Goal: Contribute content: Contribute content

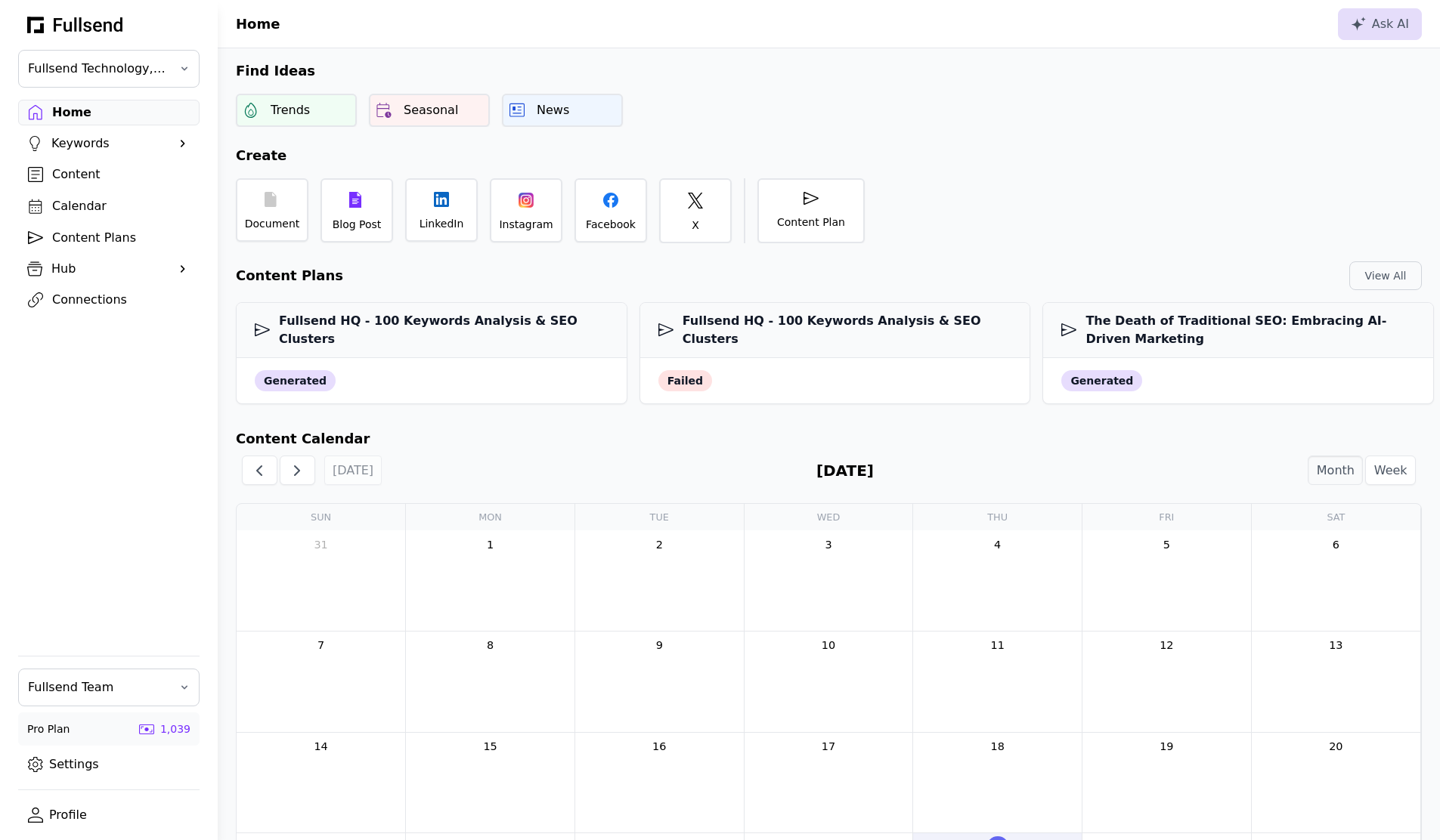
click at [93, 773] on link "Settings" at bounding box center [108, 764] width 181 height 26
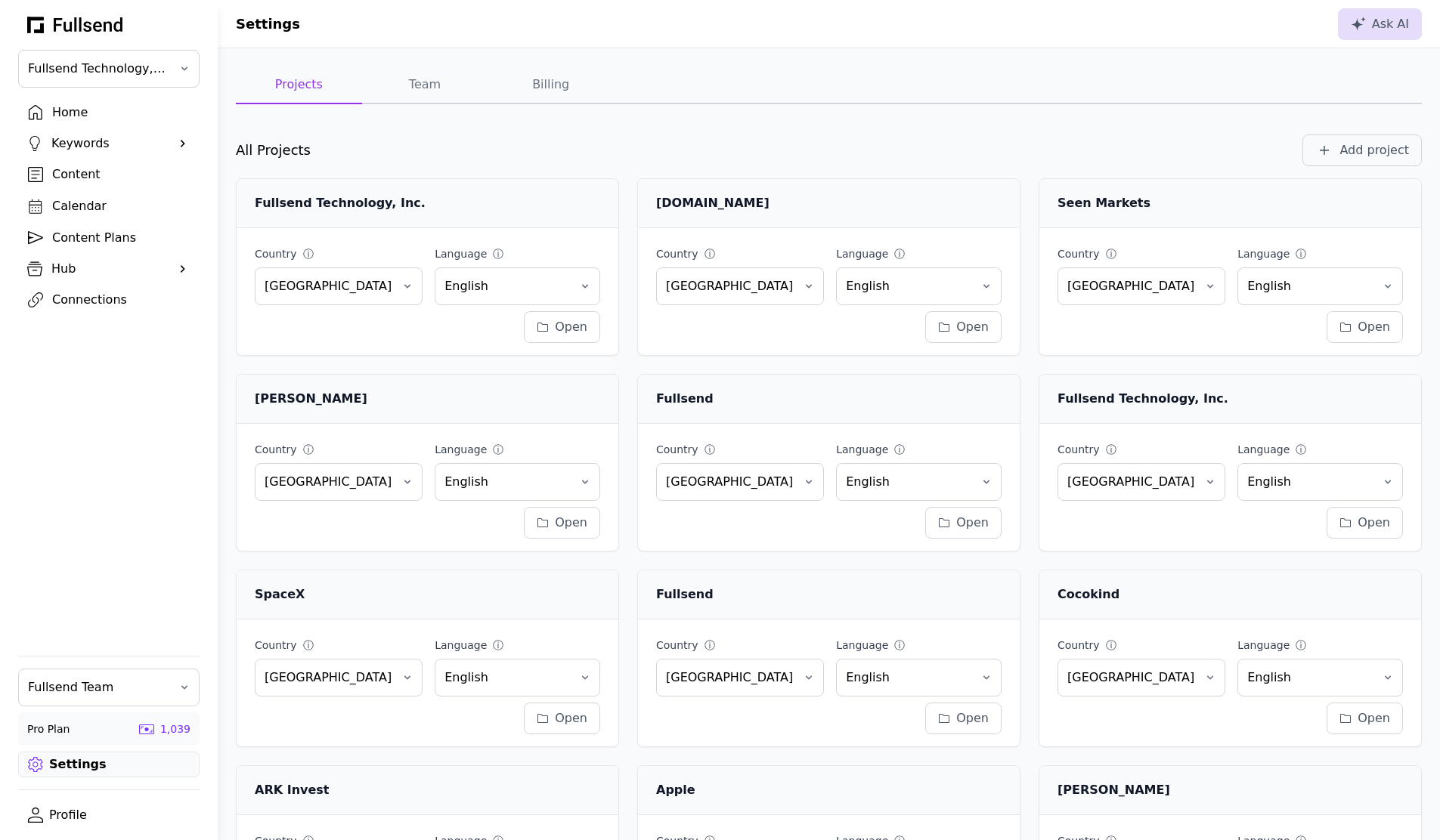
click at [122, 304] on div "Connections" at bounding box center [121, 299] width 138 height 18
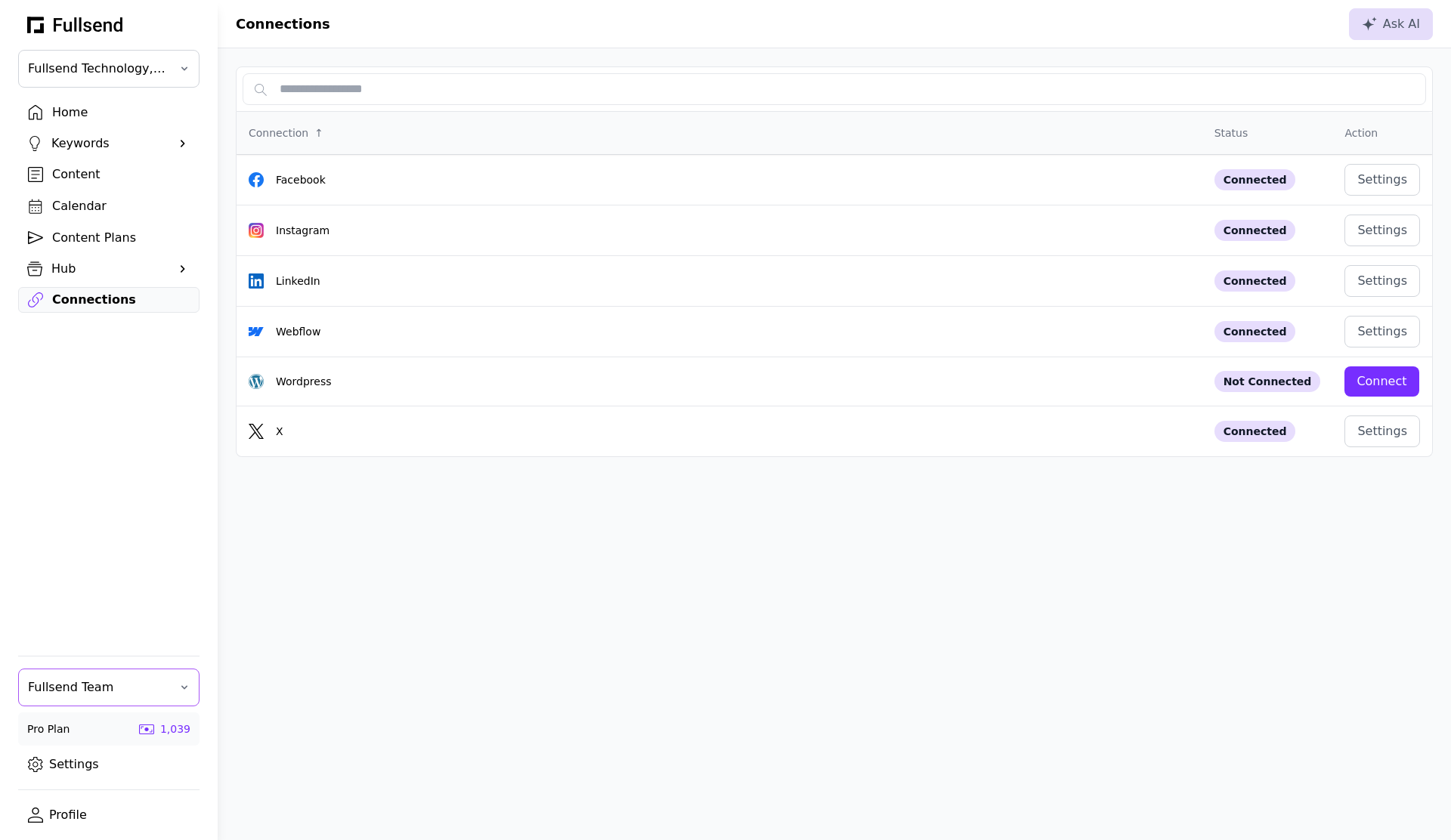
click at [89, 676] on button "Fullsend Team" at bounding box center [108, 688] width 181 height 37
click at [88, 788] on div "[PERSON_NAME]'s Personal Team" at bounding box center [109, 789] width 180 height 31
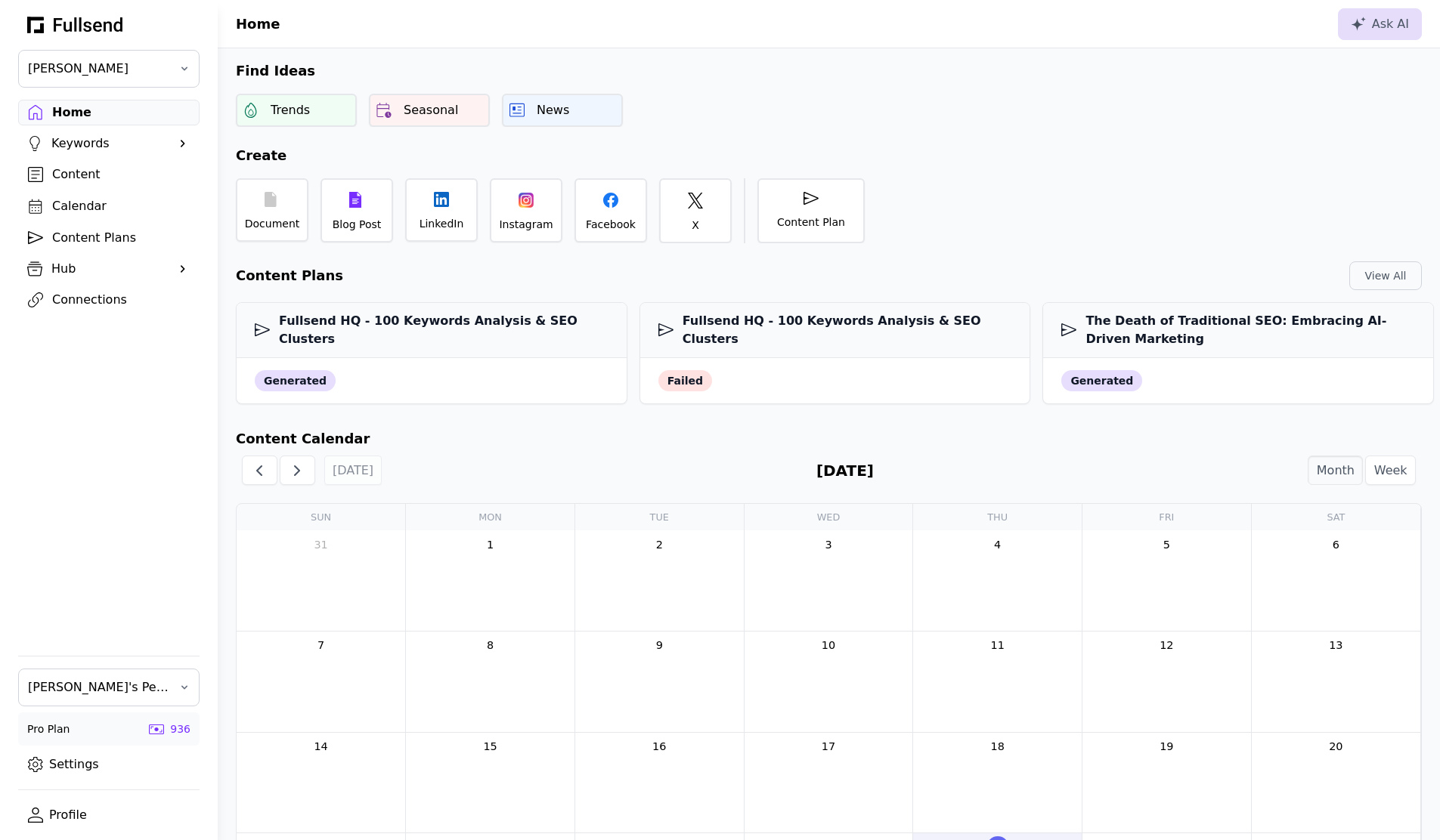
click at [98, 298] on div "Connections" at bounding box center [121, 299] width 138 height 18
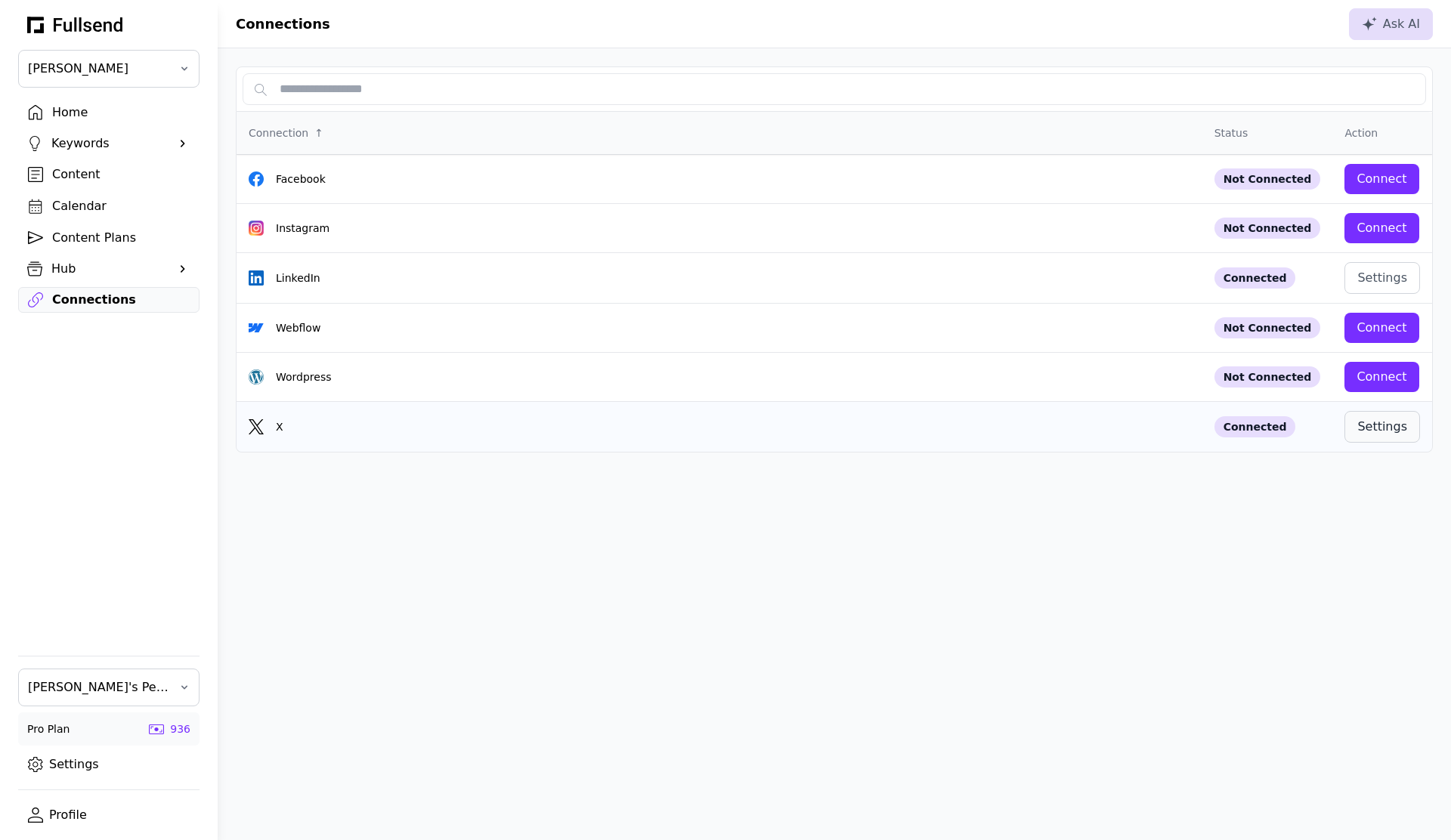
click at [1378, 432] on div "Settings" at bounding box center [1382, 427] width 50 height 18
click at [90, 184] on link "Content" at bounding box center [108, 174] width 181 height 26
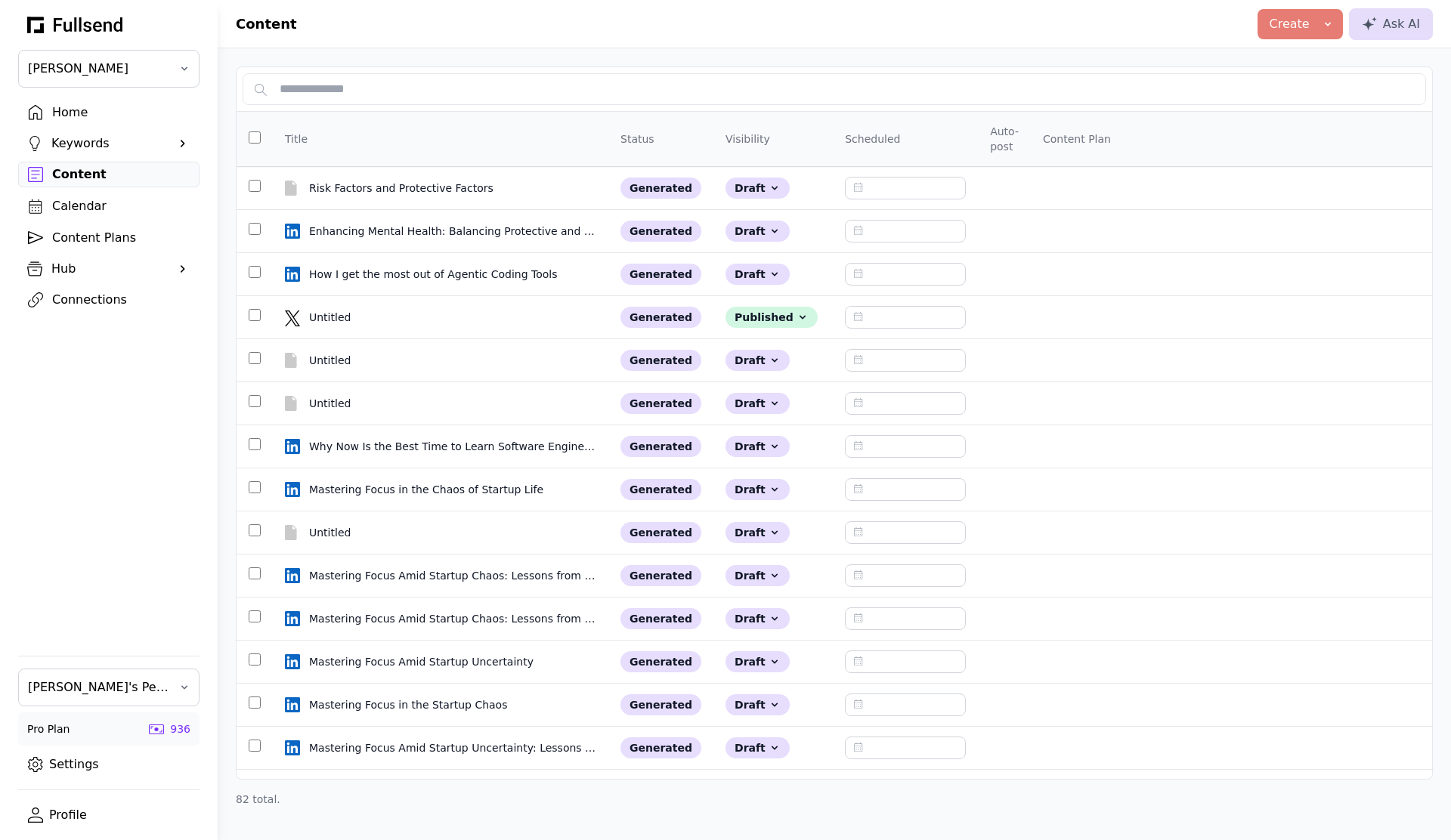
click at [83, 111] on div "Home" at bounding box center [121, 112] width 138 height 18
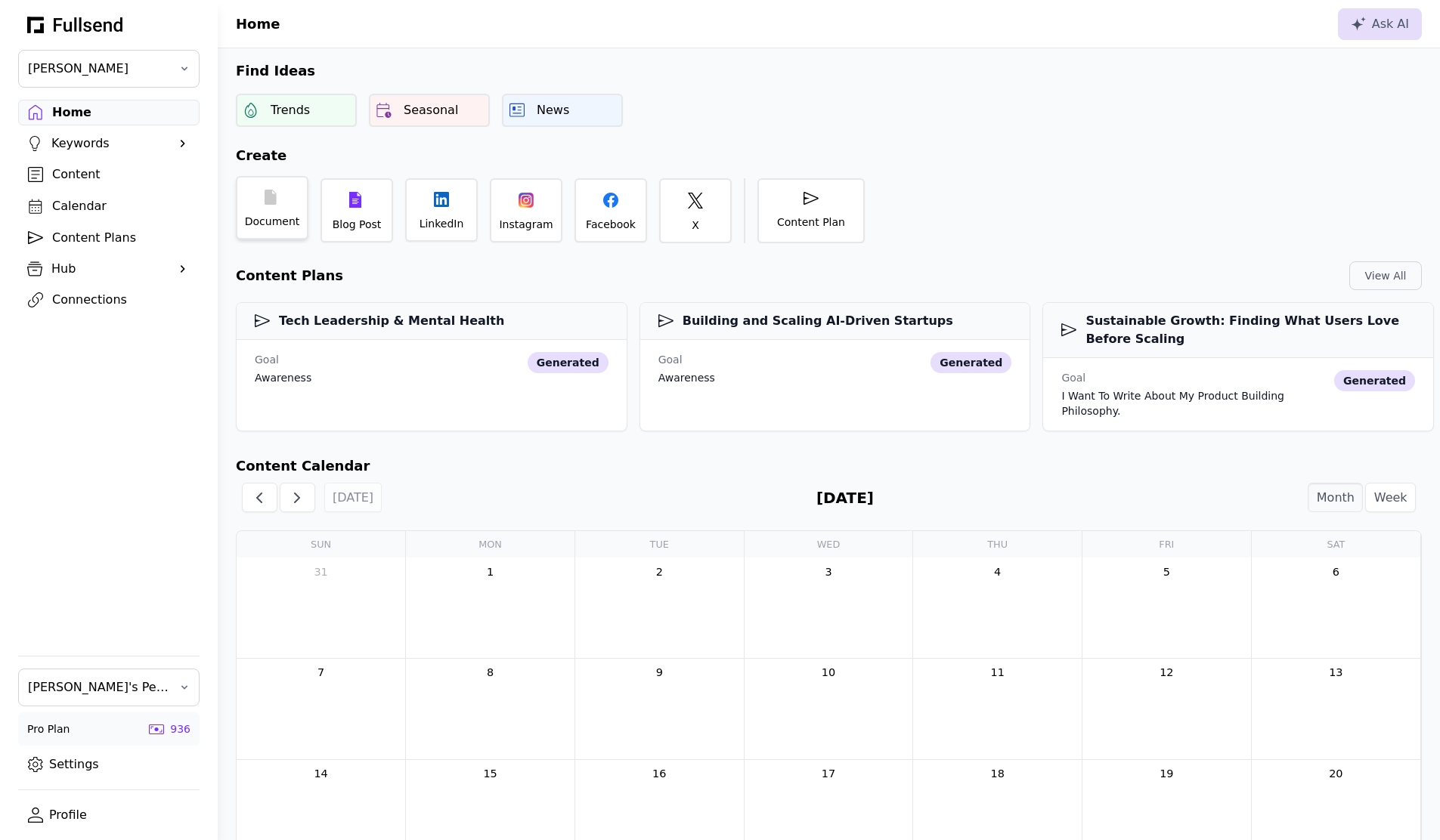
click at [264, 206] on div "Document" at bounding box center [271, 207] width 72 height 64
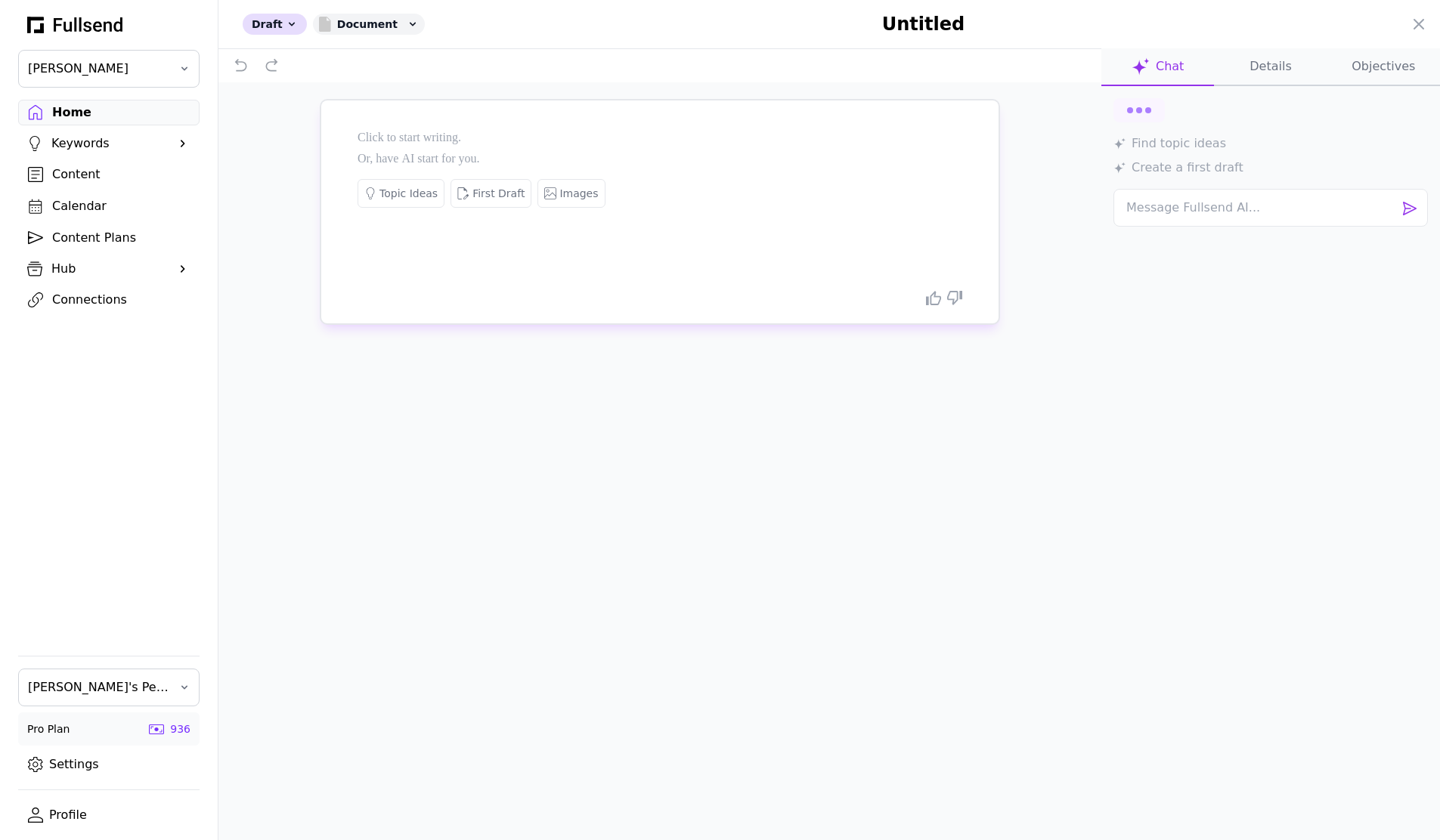
click at [680, 154] on div at bounding box center [659, 203] width 605 height 151
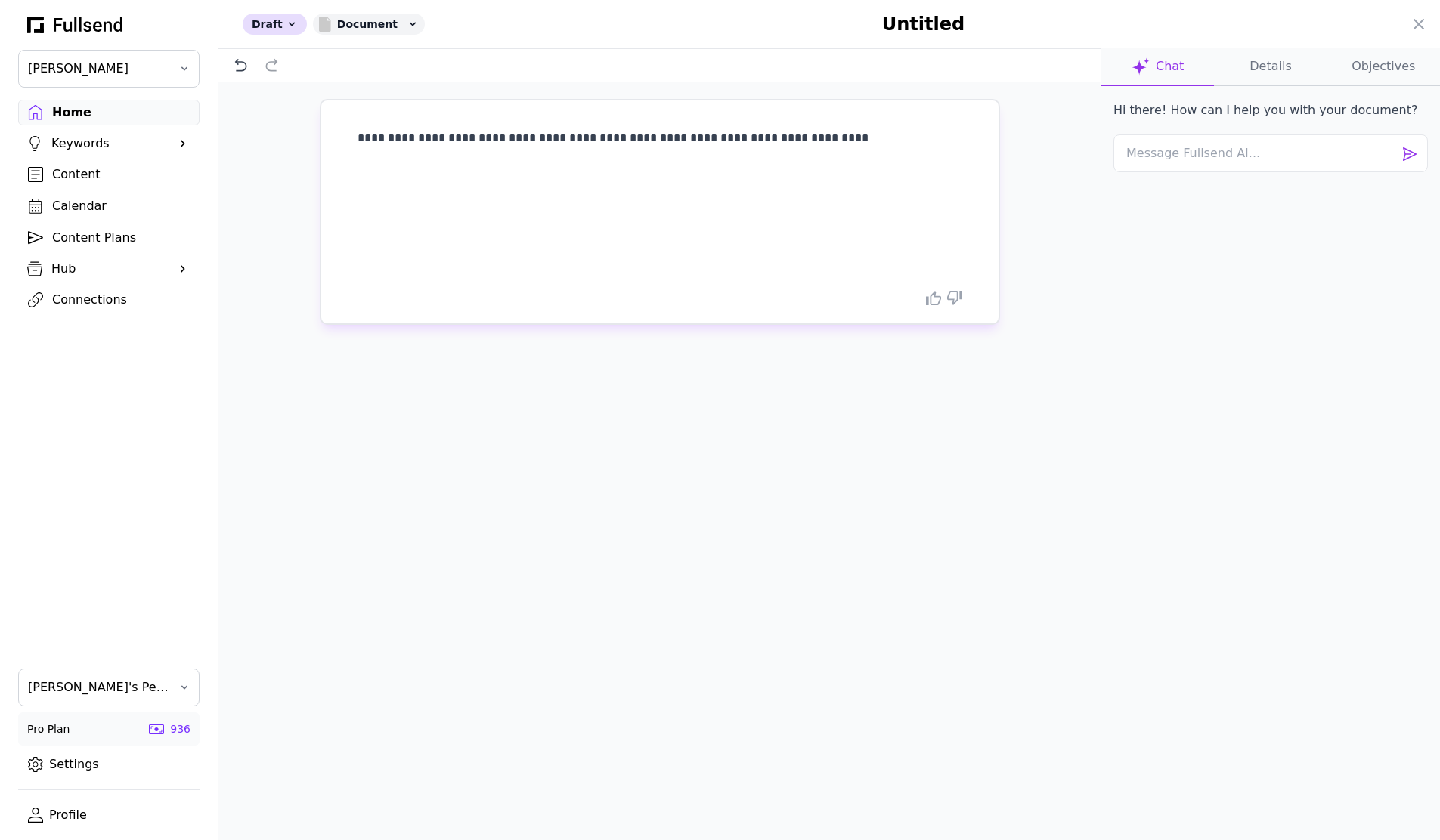
click at [948, 33] on h1 "Untitled" at bounding box center [923, 24] width 779 height 24
type input "**********"
click at [1320, 341] on div "Hi there! How can I help you with your document?" at bounding box center [1271, 433] width 339 height 694
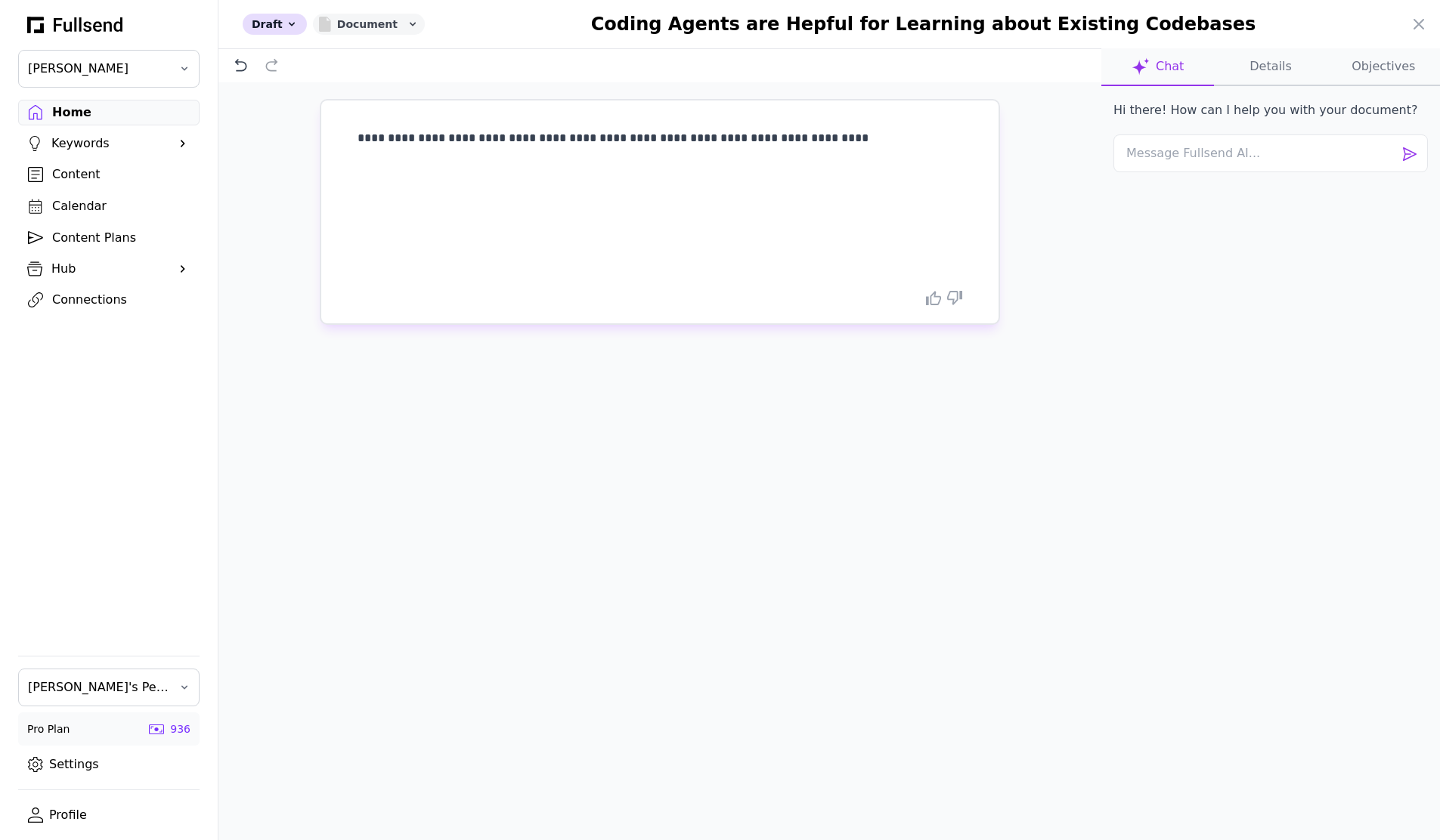
click at [350, 27] on div "Document" at bounding box center [369, 24] width 112 height 21
click at [354, 190] on button "X" at bounding box center [373, 196] width 121 height 29
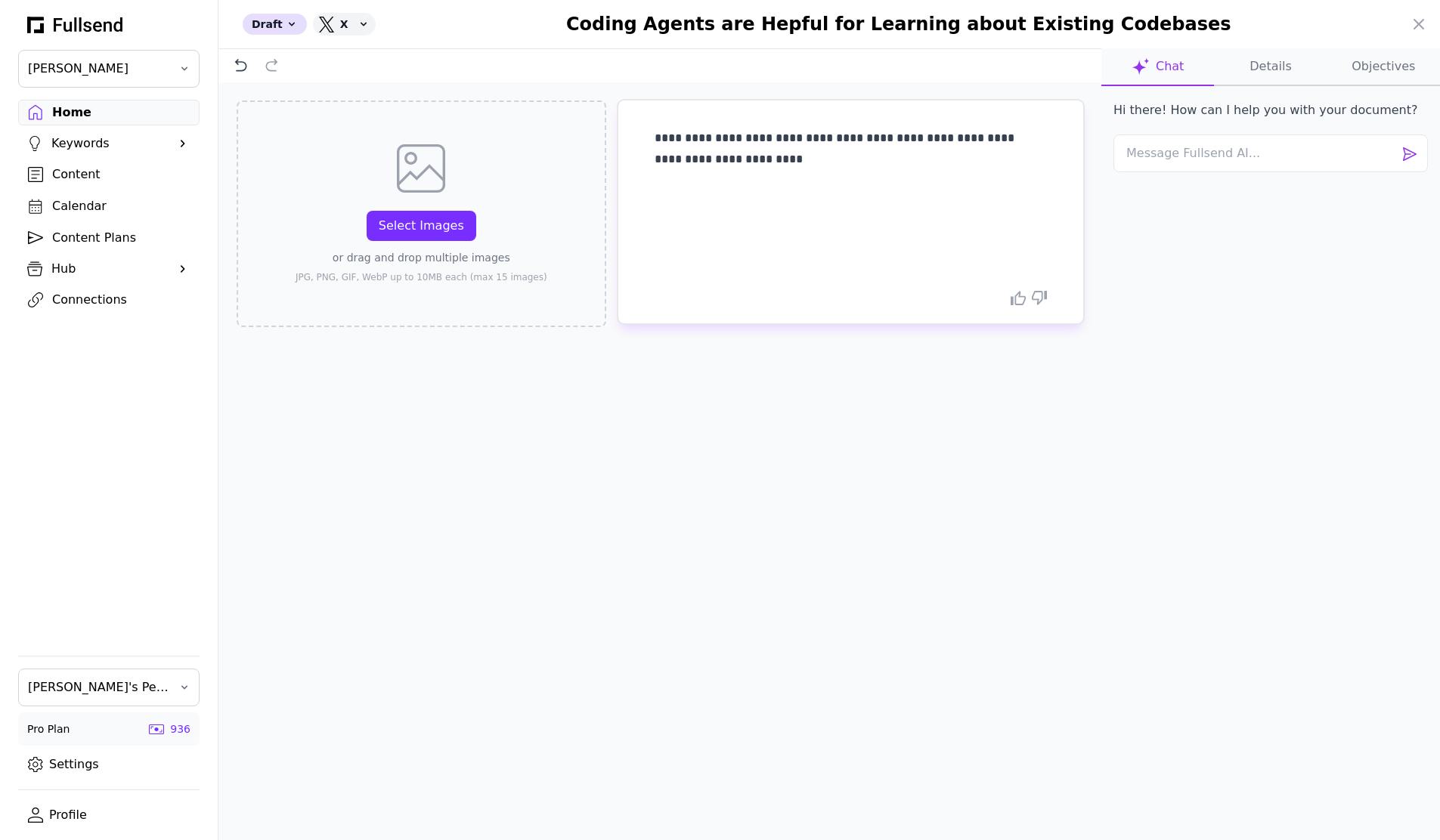
click at [1276, 66] on button "Details" at bounding box center [1270, 67] width 112 height 37
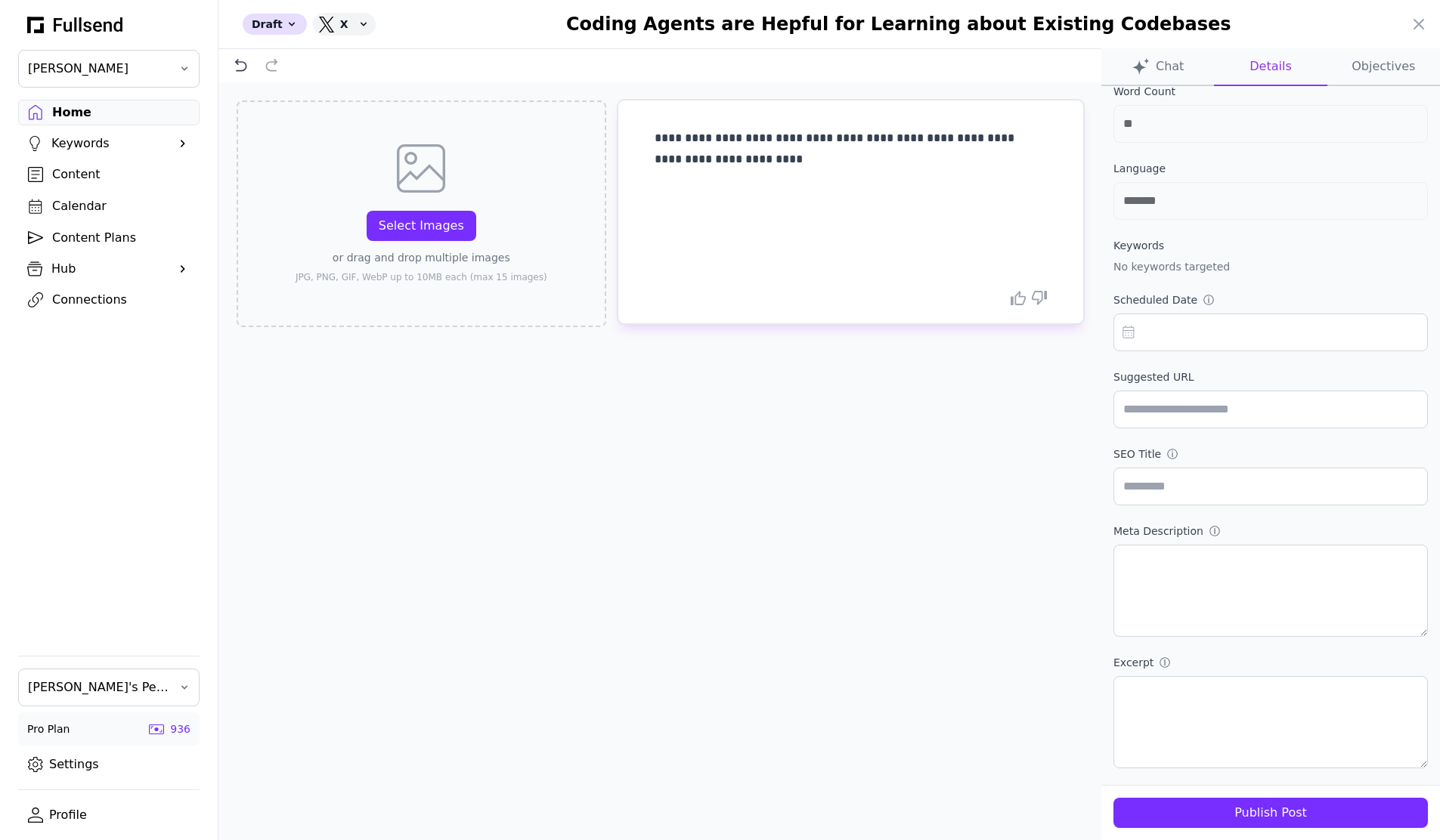
scroll to position [22, 0]
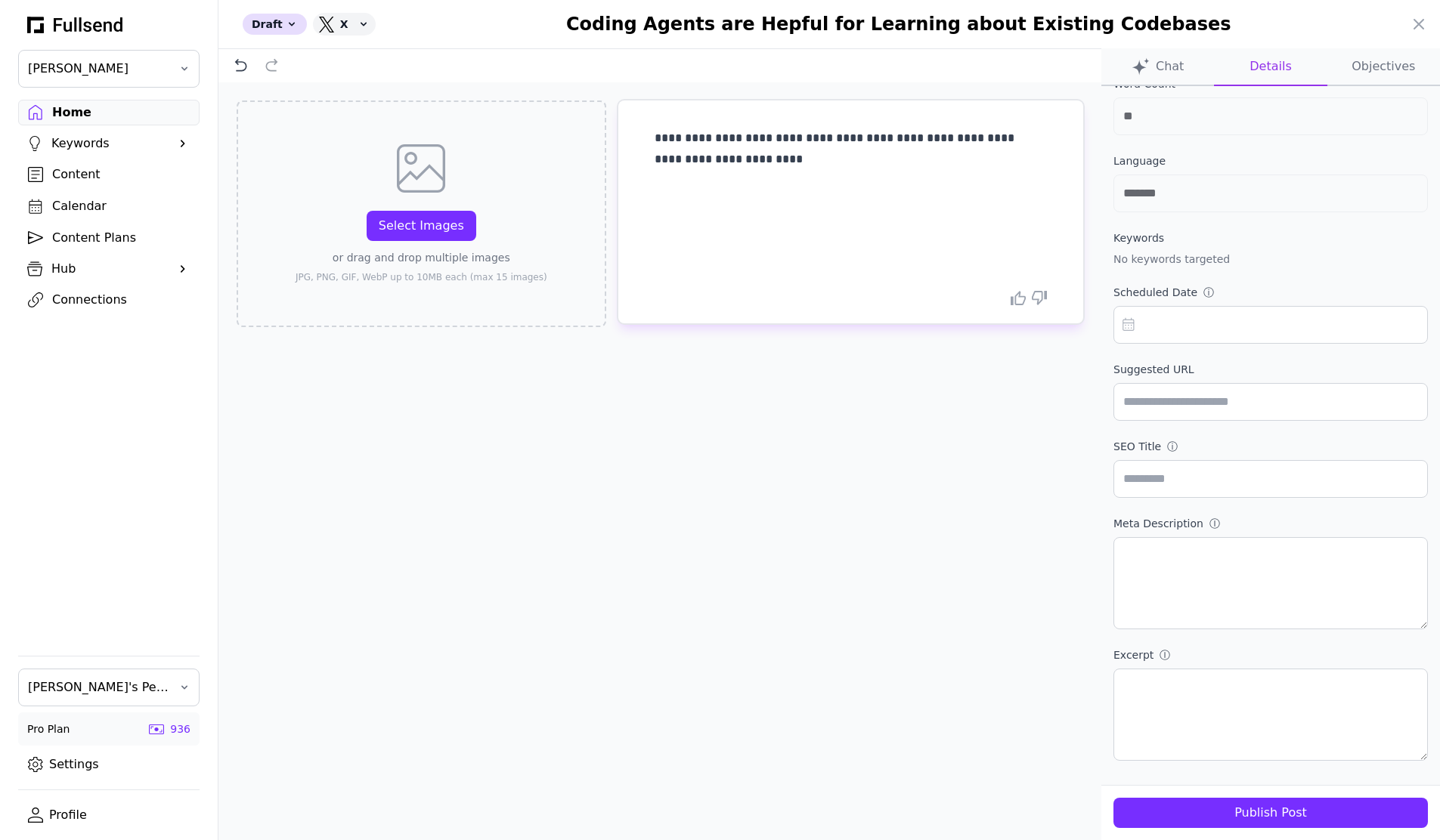
click at [1207, 814] on div "Publish Post" at bounding box center [1270, 813] width 290 height 18
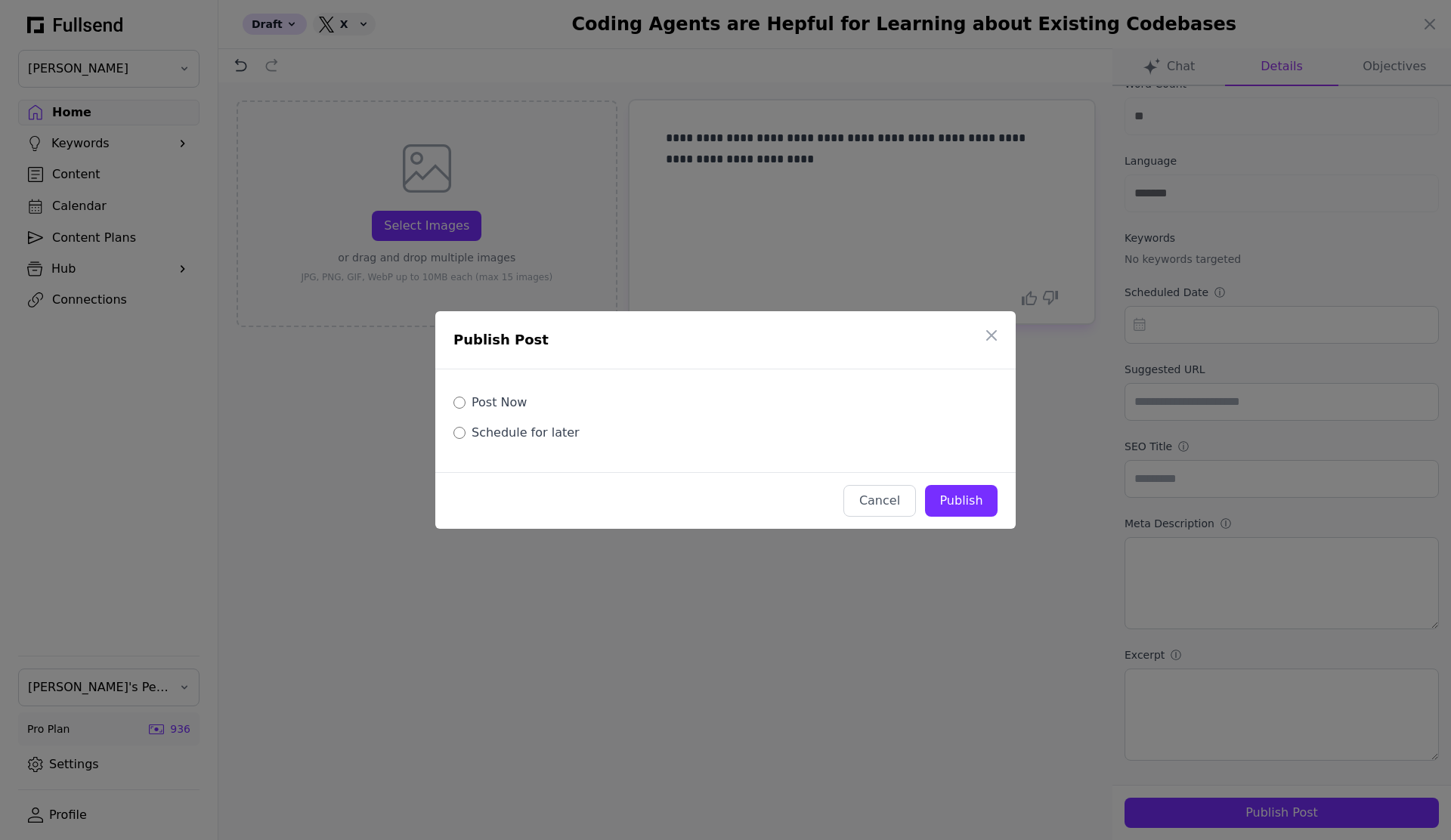
click at [534, 434] on label "Schedule for later" at bounding box center [526, 433] width 108 height 18
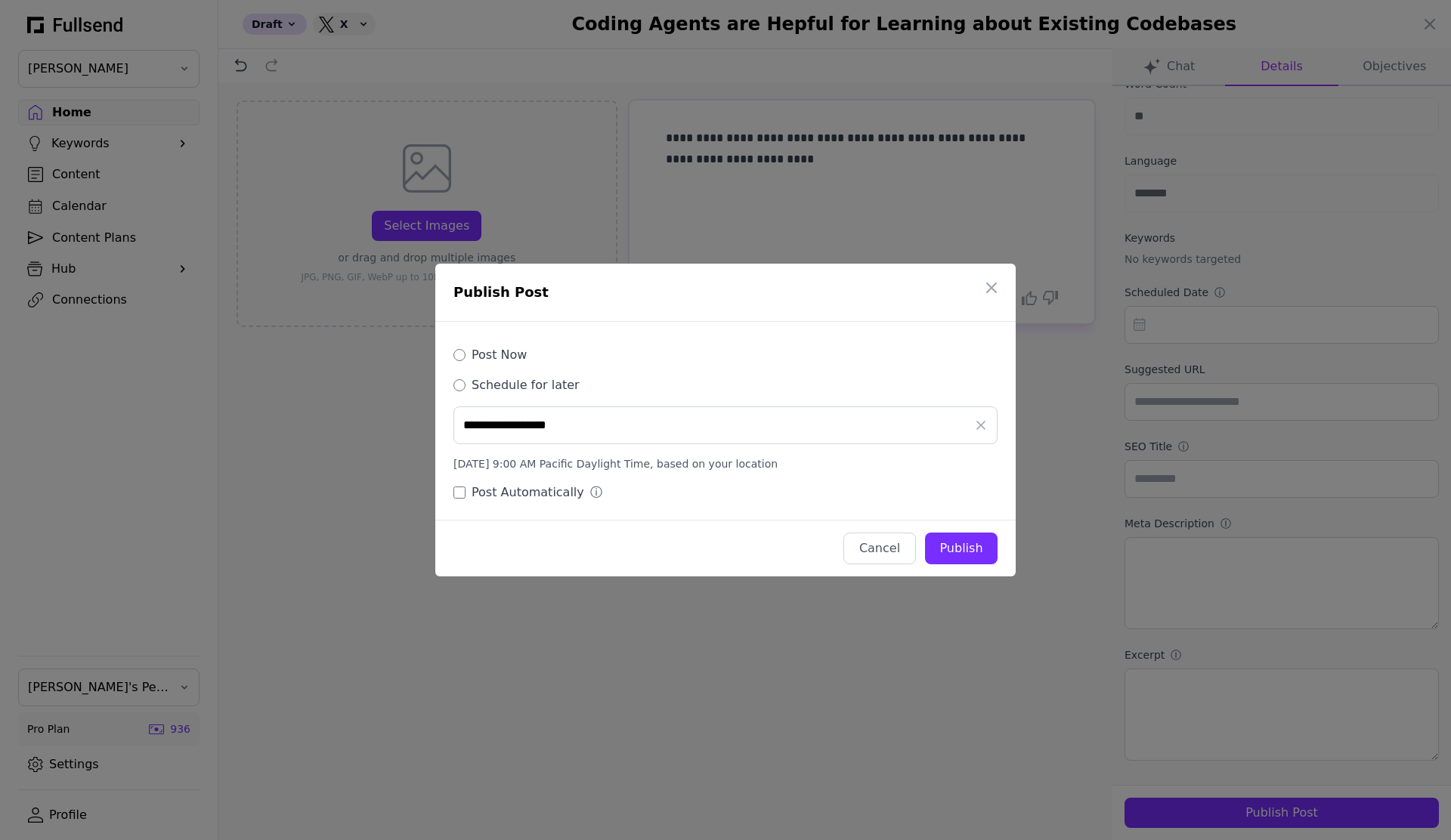
click at [814, 434] on input "**********" at bounding box center [726, 425] width 544 height 37
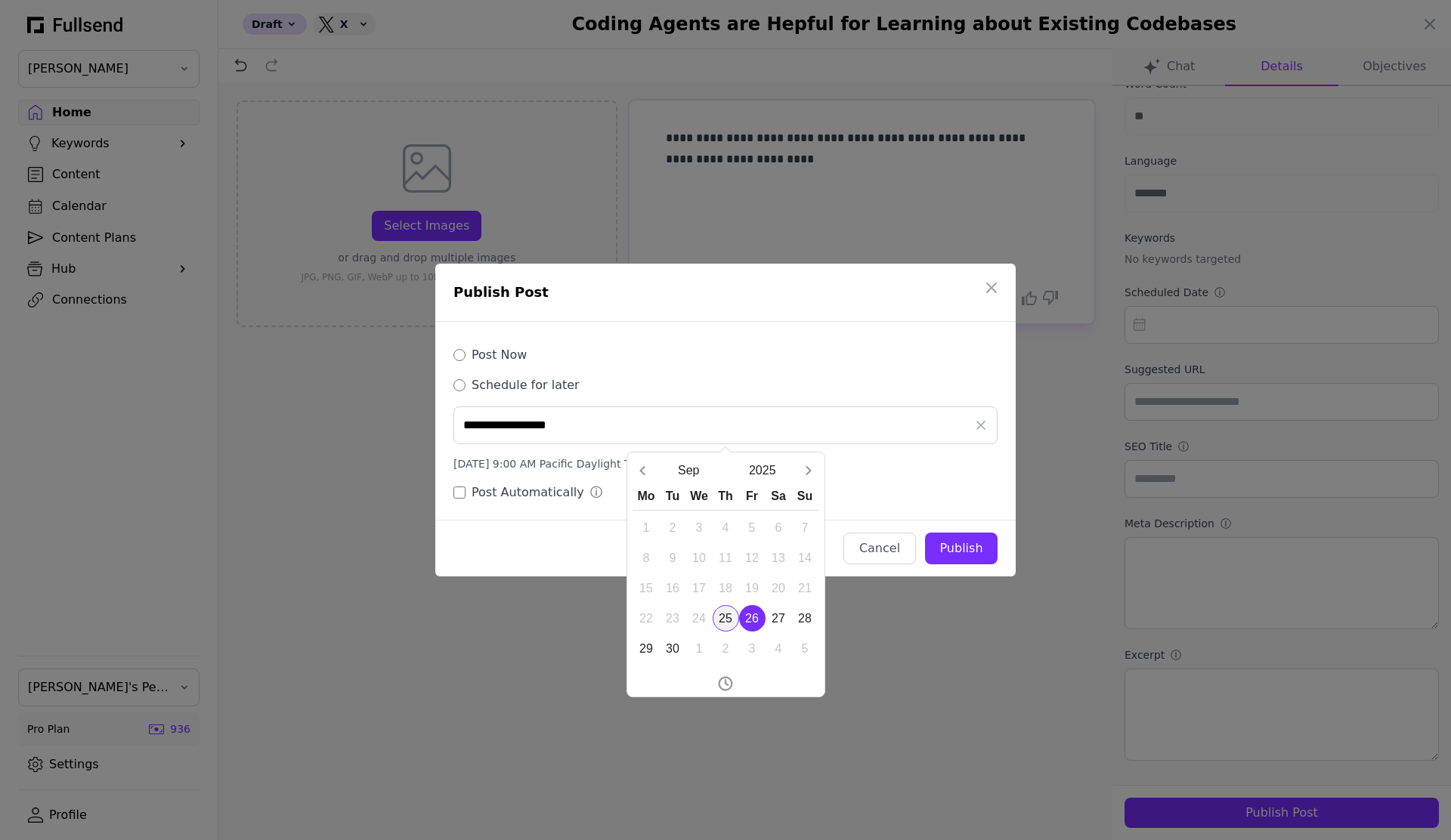
click at [735, 617] on div "25" at bounding box center [726, 618] width 26 height 26
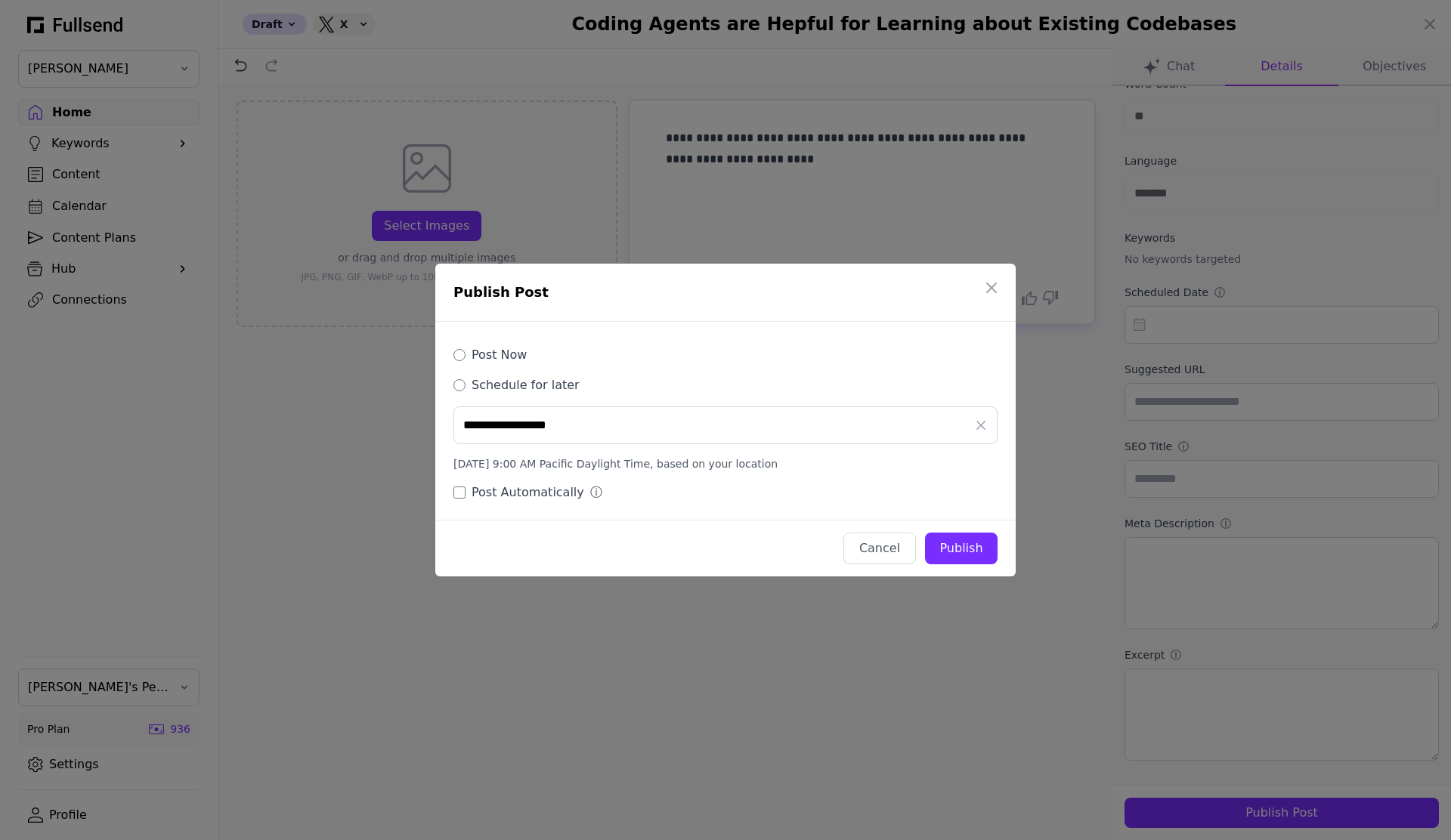
click at [710, 429] on input "**********" at bounding box center [726, 425] width 544 height 37
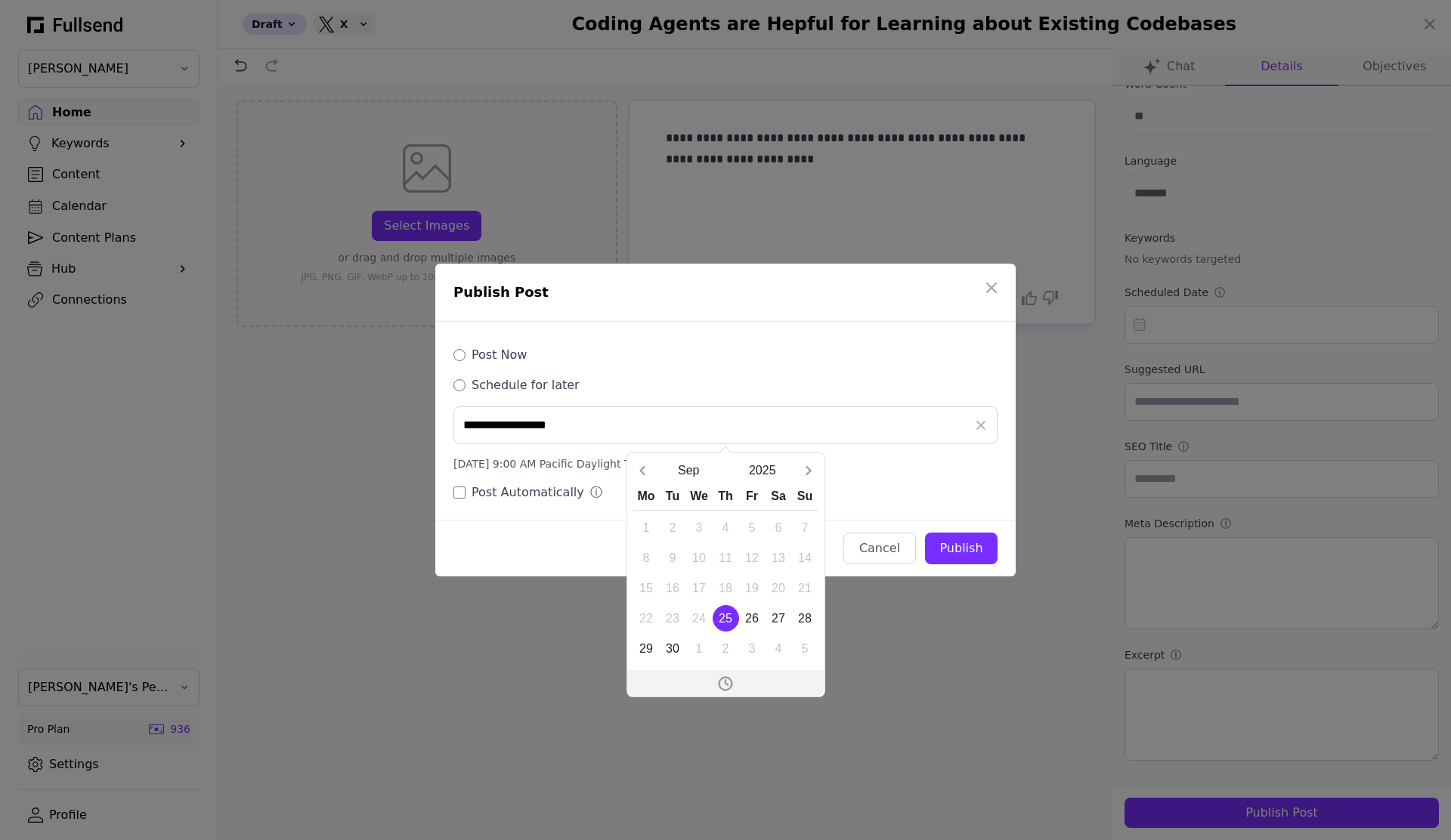
click at [726, 679] on icon "Open time picker" at bounding box center [726, 682] width 3 height 6
click at [681, 533] on icon "Increment hours" at bounding box center [677, 536] width 17 height 24
click at [778, 531] on icon "Increment minutes" at bounding box center [775, 536] width 17 height 24
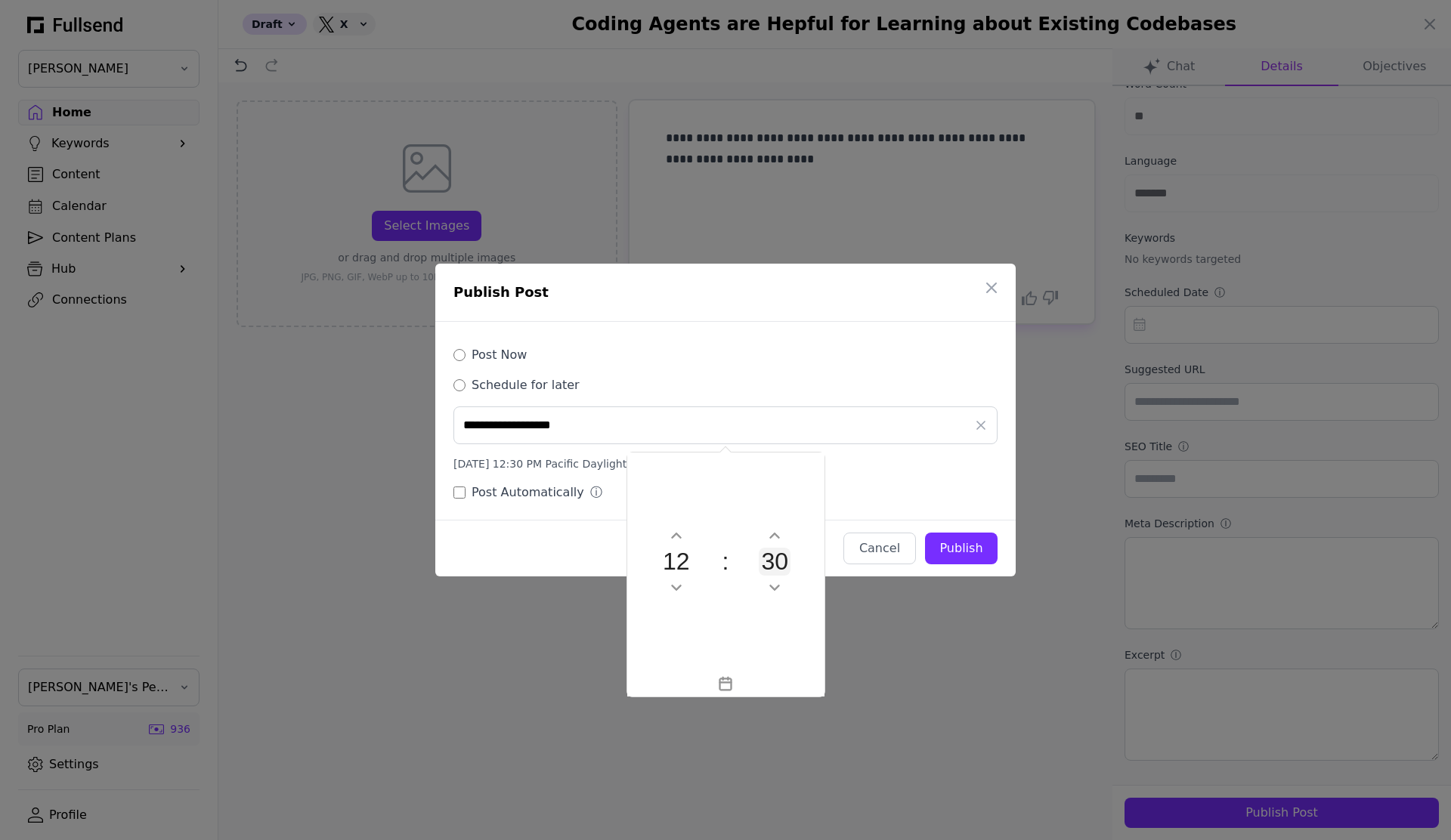
click at [777, 558] on button "30" at bounding box center [774, 561] width 31 height 28
click at [724, 650] on div "50" at bounding box center [725, 643] width 60 height 33
type input "**********"
click at [947, 479] on div "**********" at bounding box center [726, 454] width 544 height 95
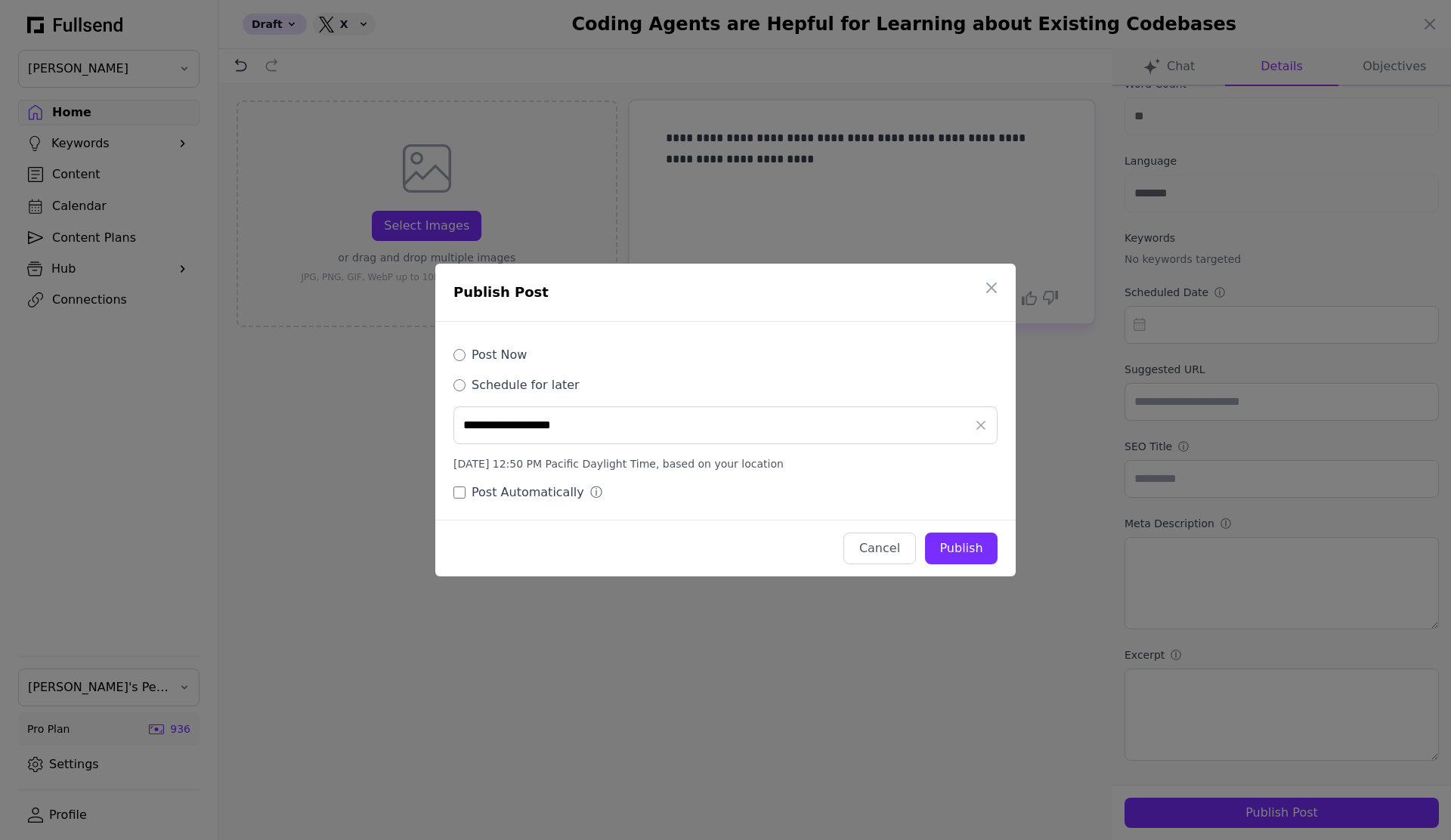
click at [979, 550] on div "Publish" at bounding box center [961, 548] width 48 height 18
type input "**********"
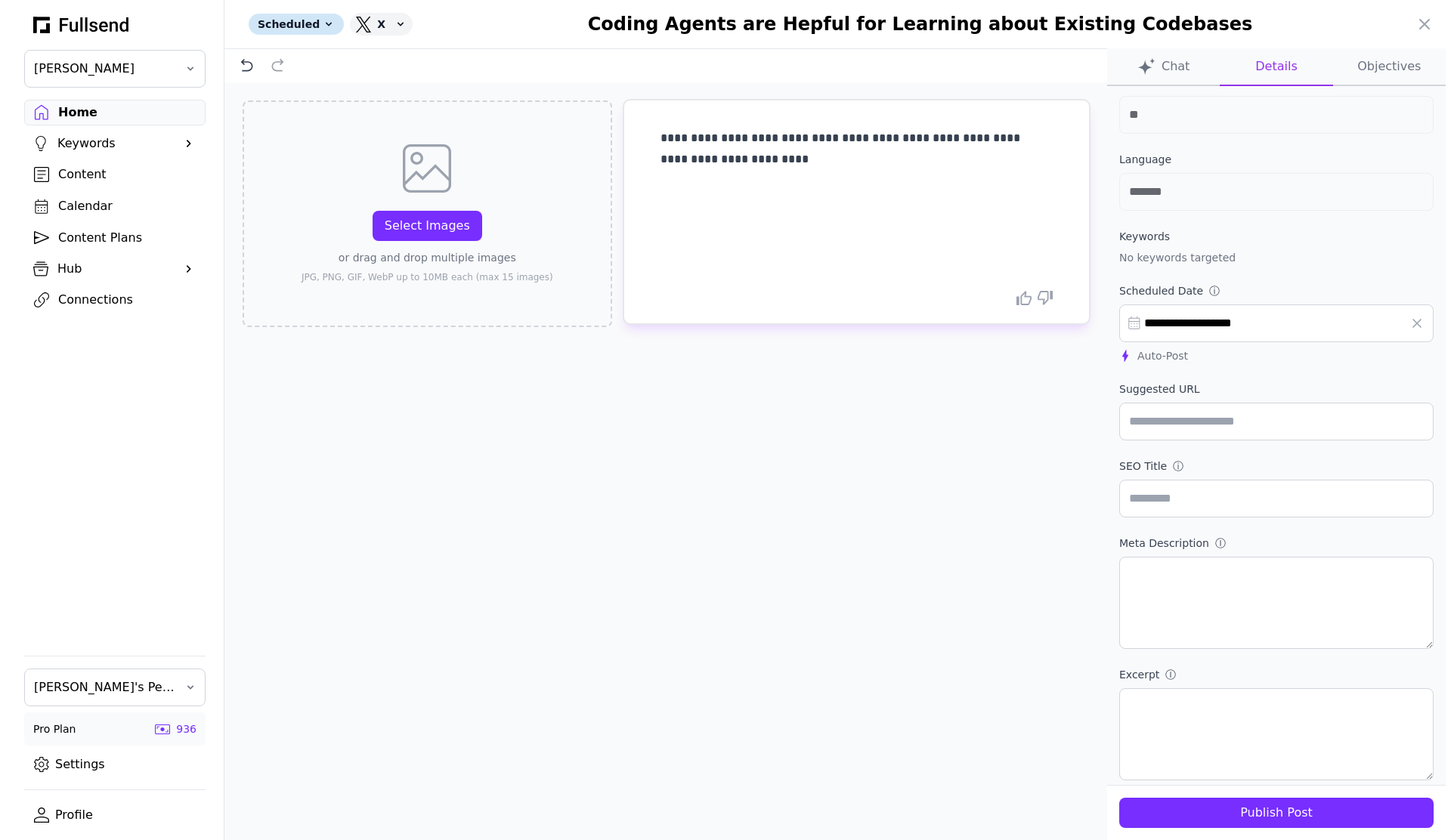
scroll to position [0, 0]
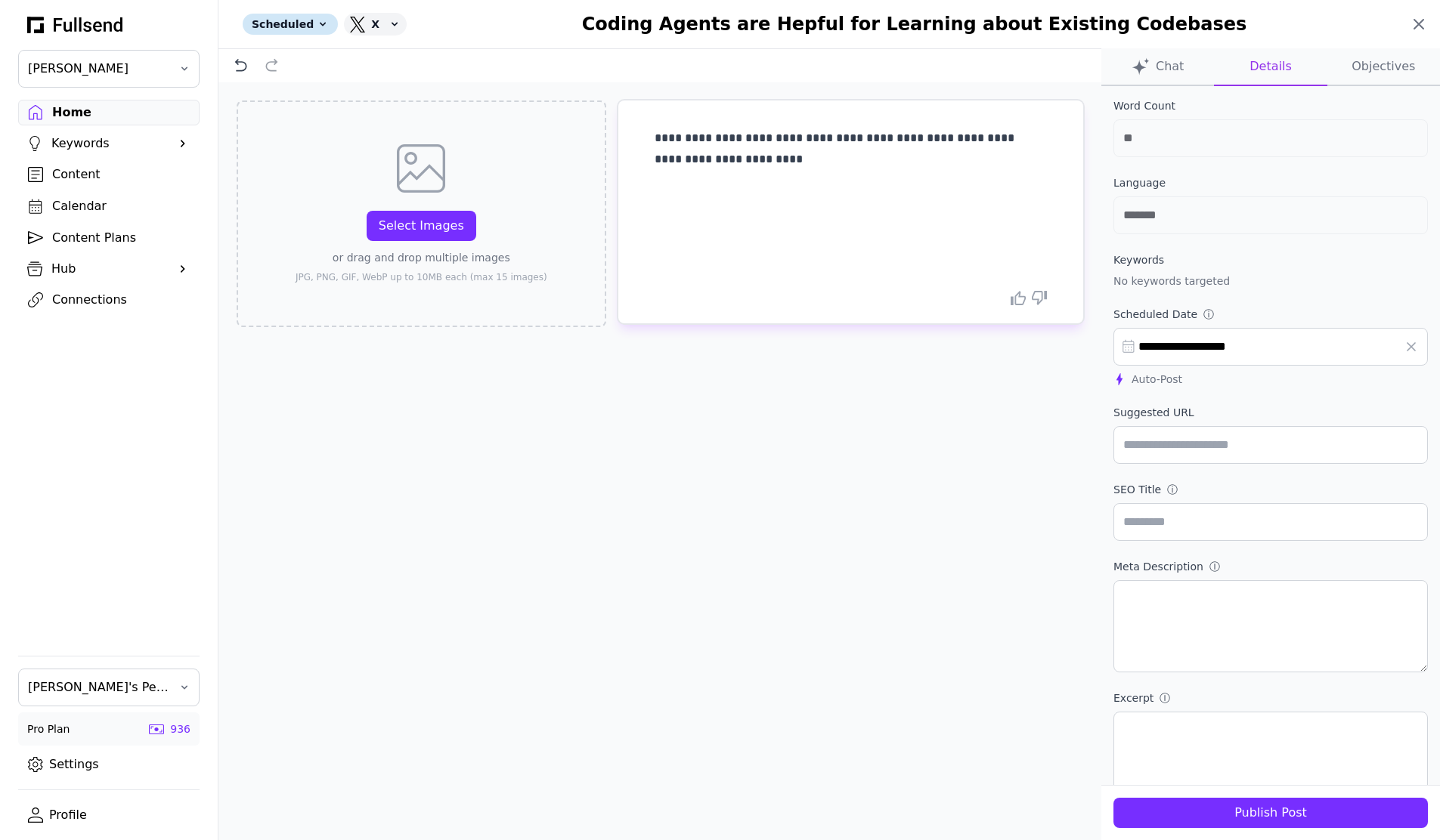
click at [1416, 22] on icon at bounding box center [1419, 24] width 9 height 9
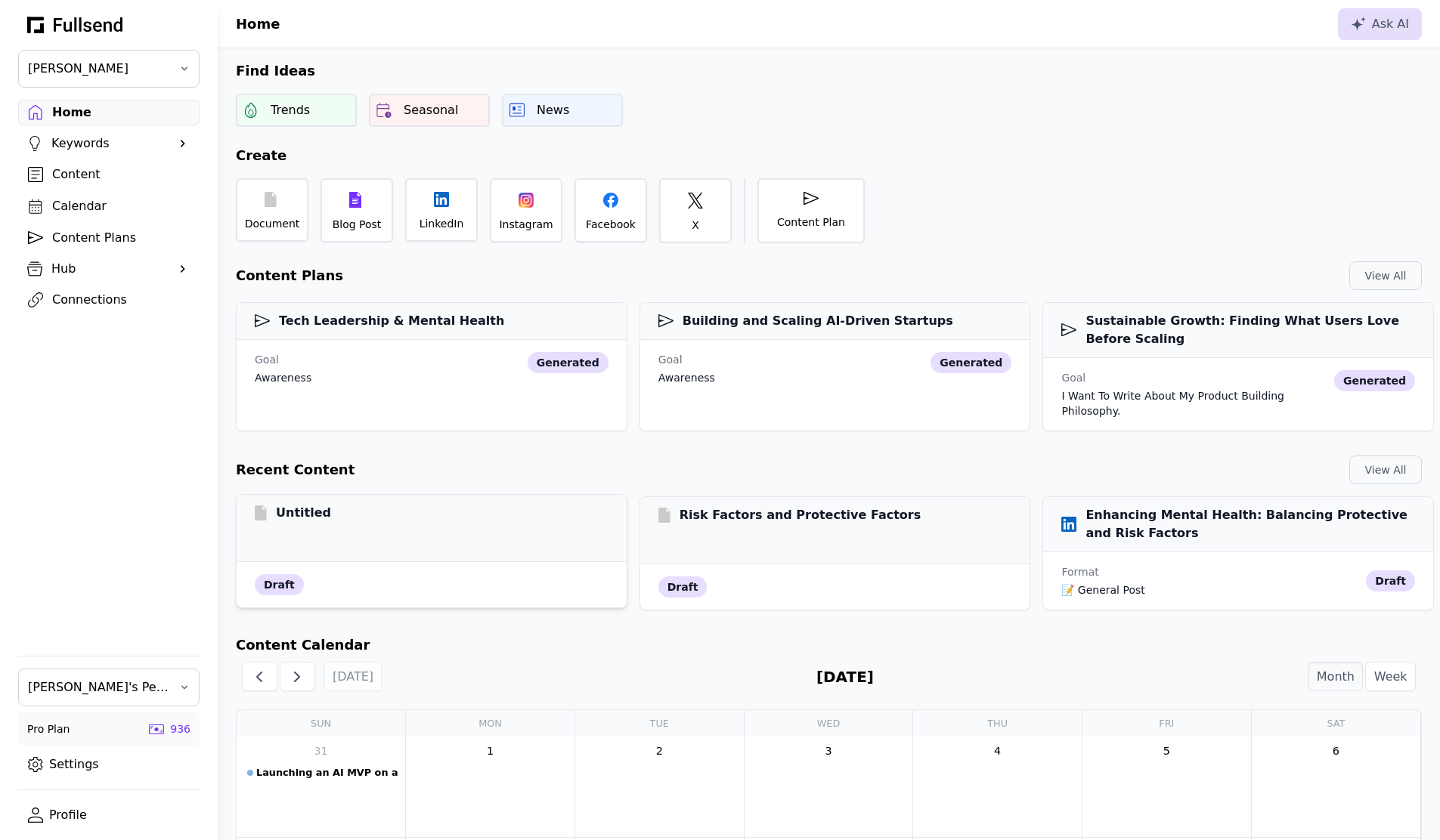
click at [394, 528] on div "Untitled" at bounding box center [431, 528] width 390 height 67
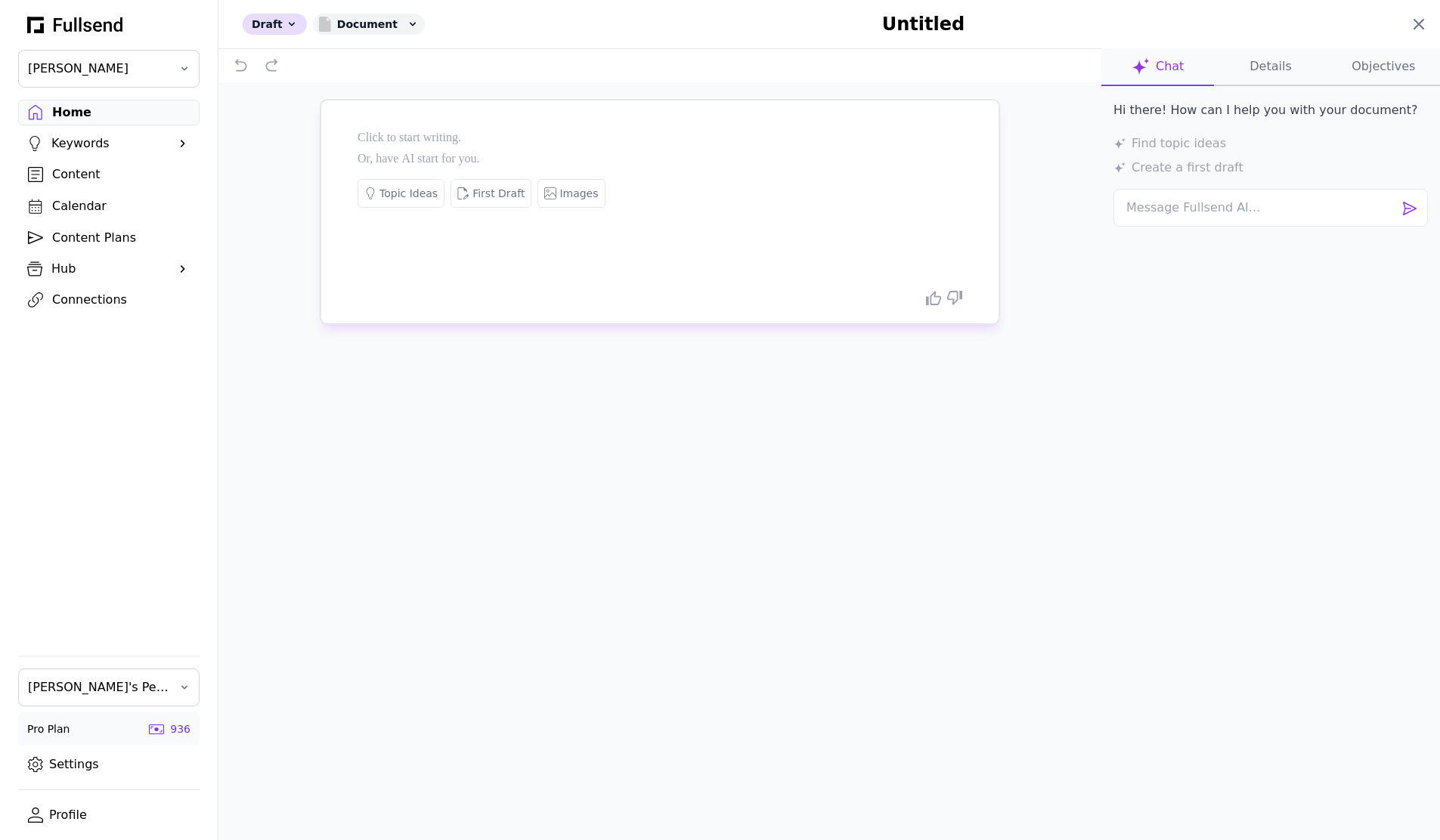
click at [1417, 28] on icon at bounding box center [1419, 24] width 18 height 18
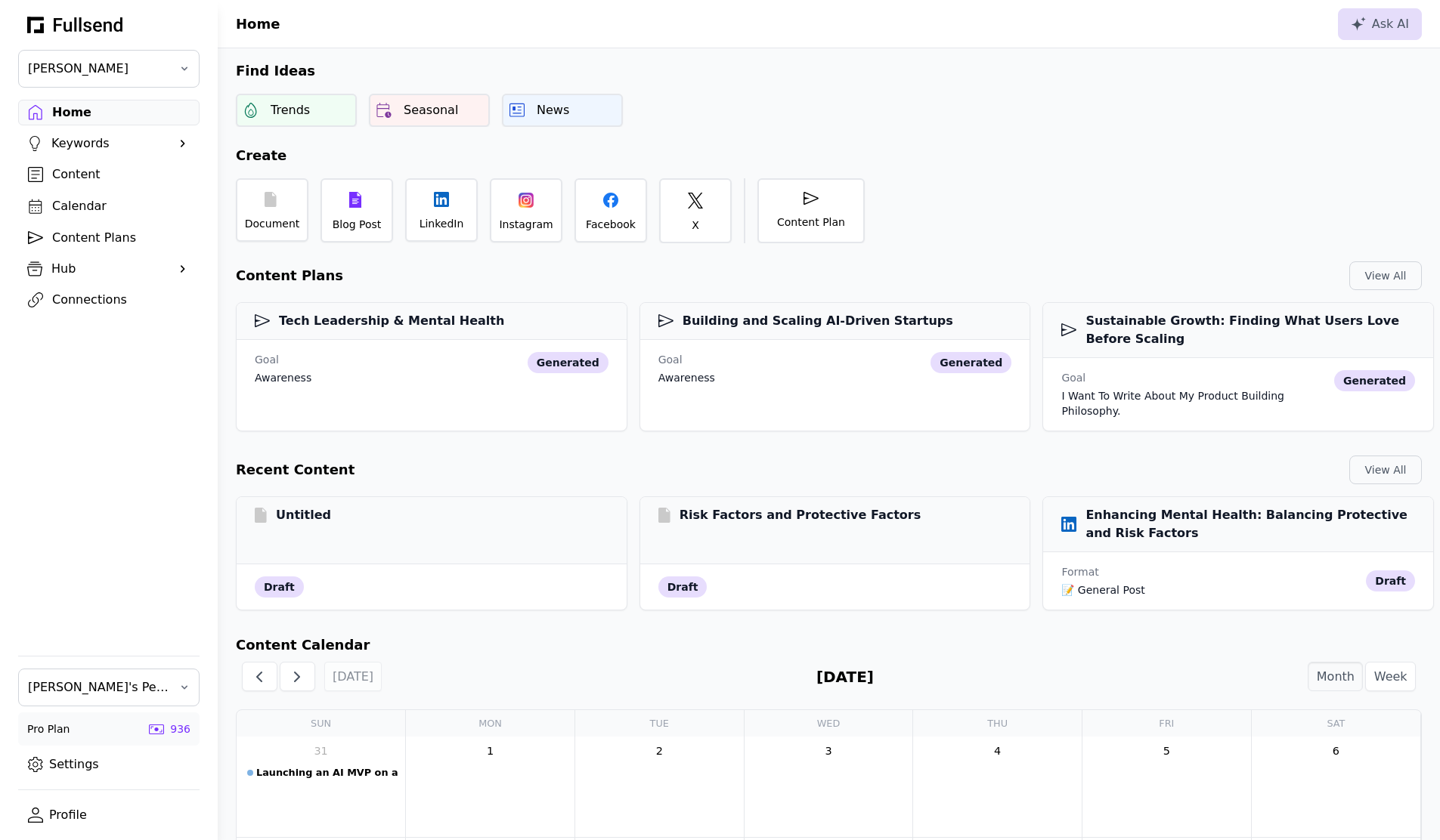
click at [122, 238] on div "Content Plans" at bounding box center [121, 237] width 138 height 18
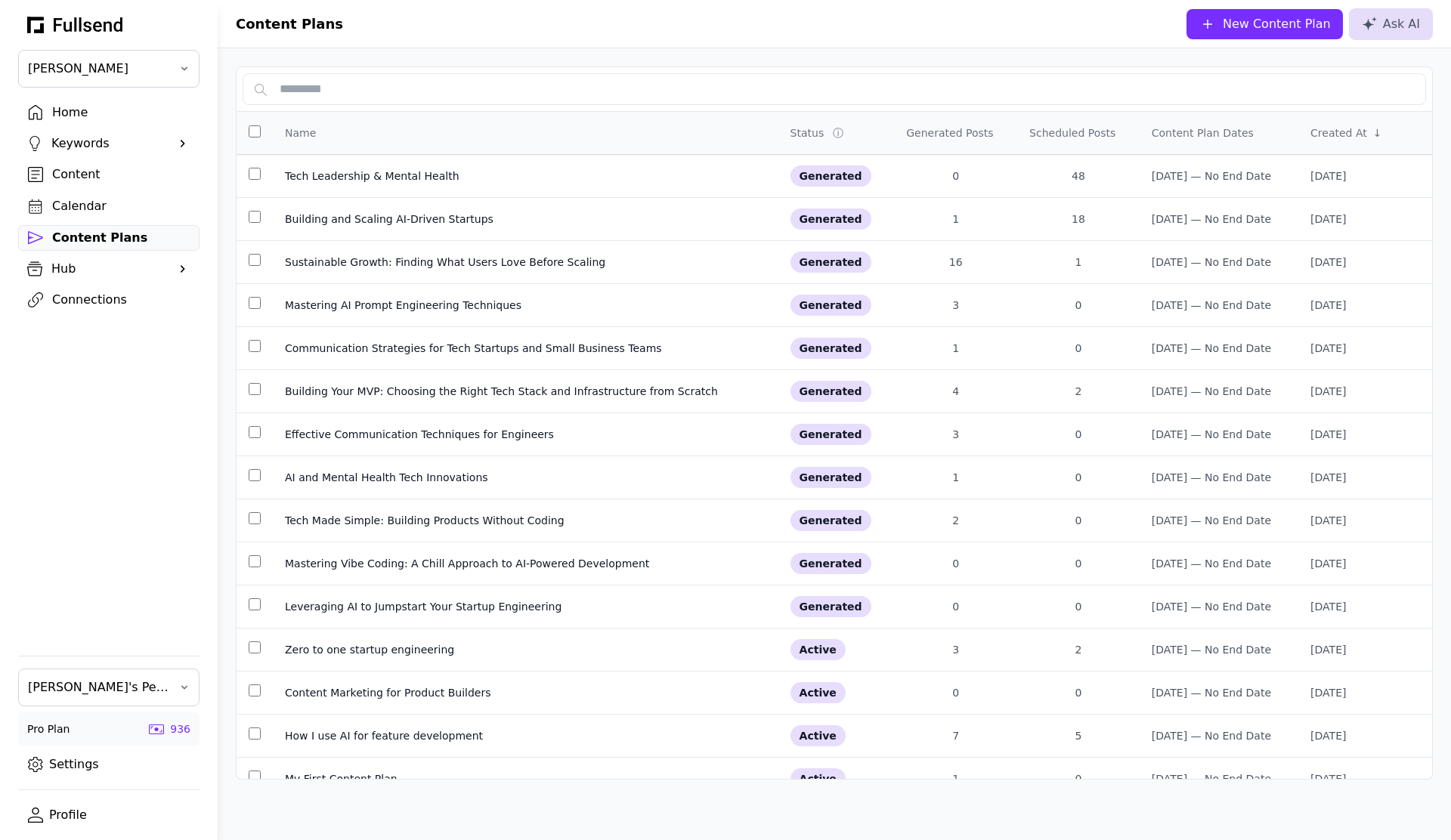
click at [90, 170] on div "Content" at bounding box center [121, 174] width 138 height 18
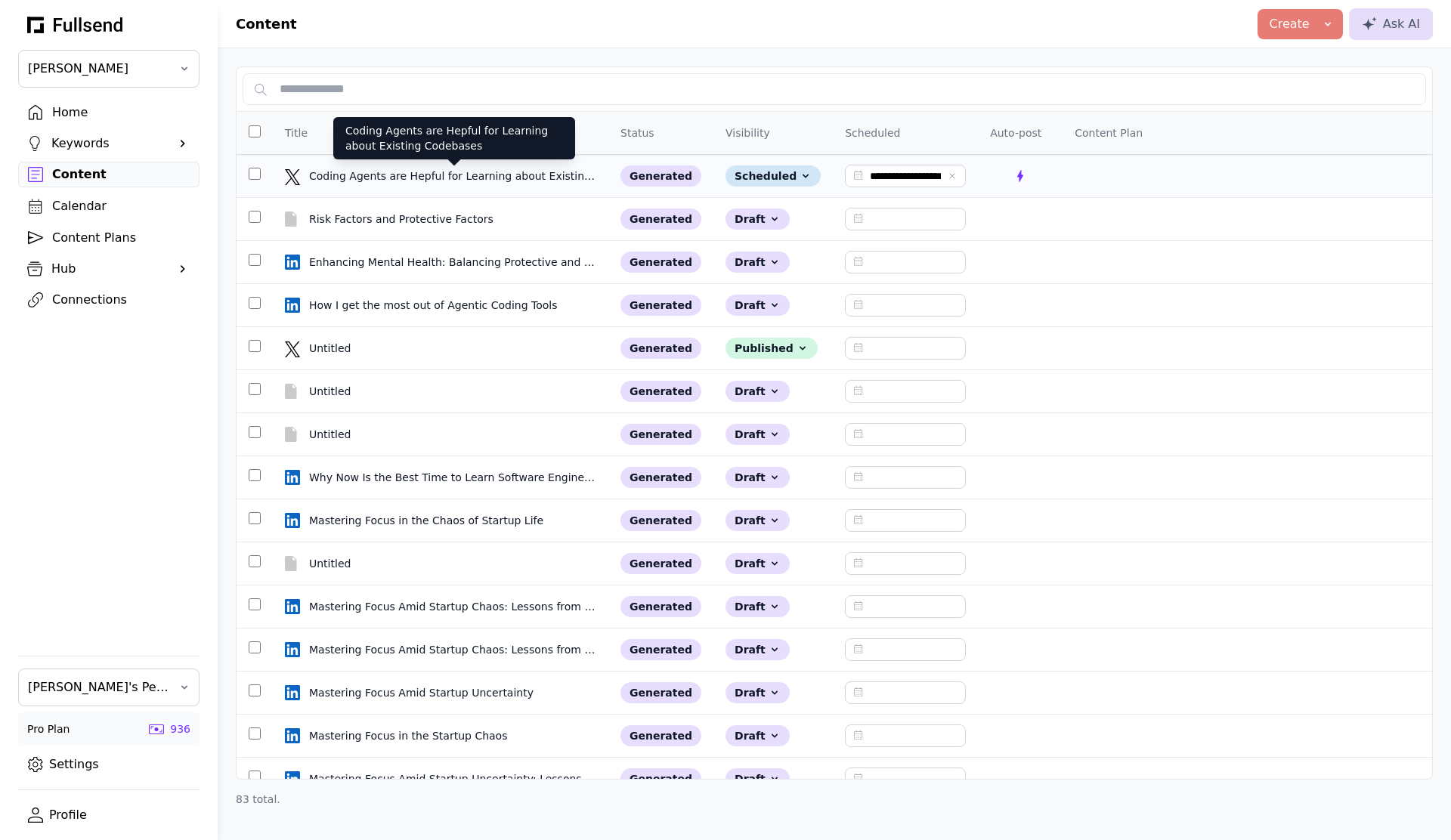
click at [492, 173] on div "Coding Agents are Hepful for Learning about Existing Codebases" at bounding box center [454, 176] width 290 height 15
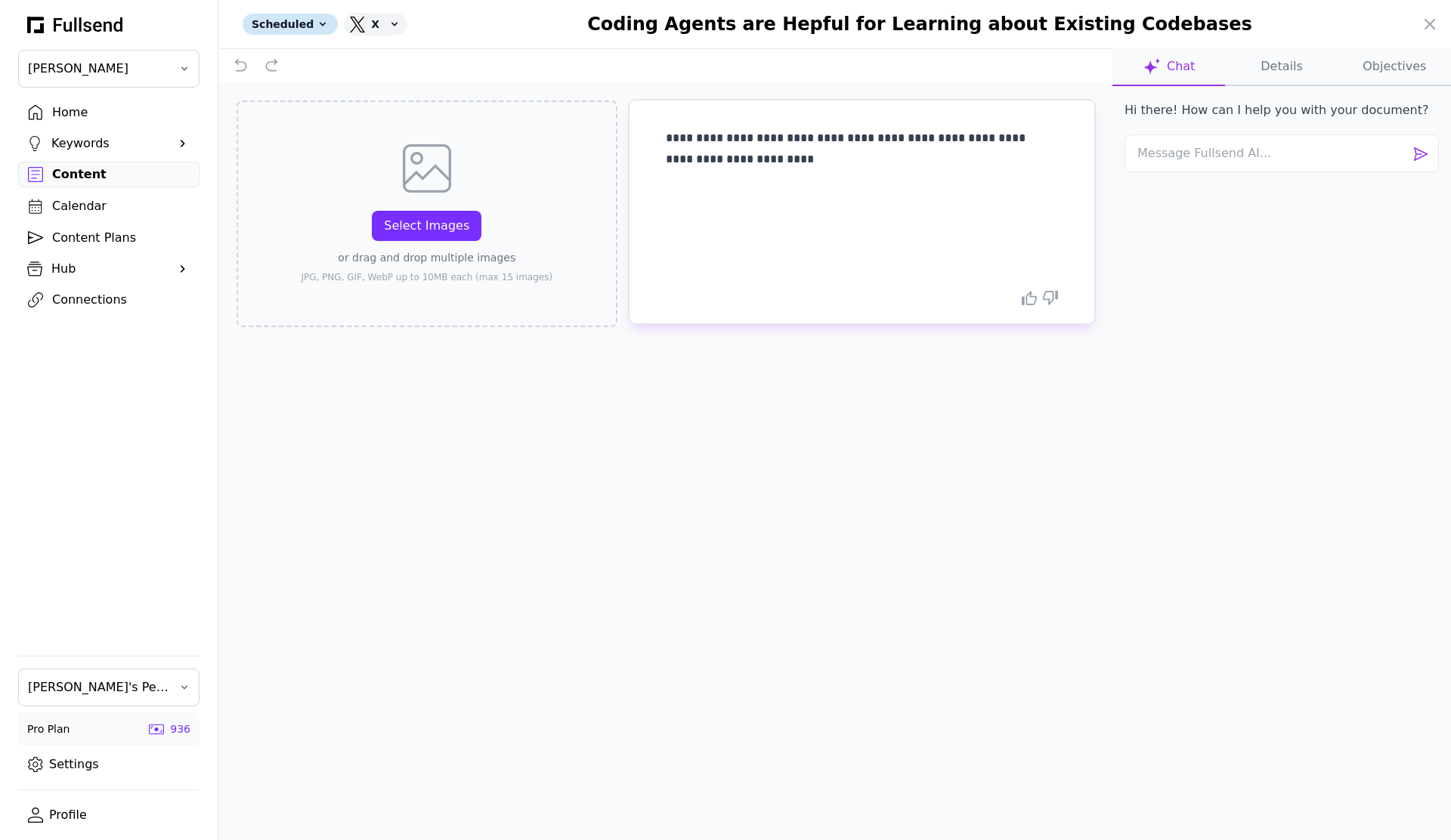
click at [1291, 65] on button "Details" at bounding box center [1282, 67] width 112 height 37
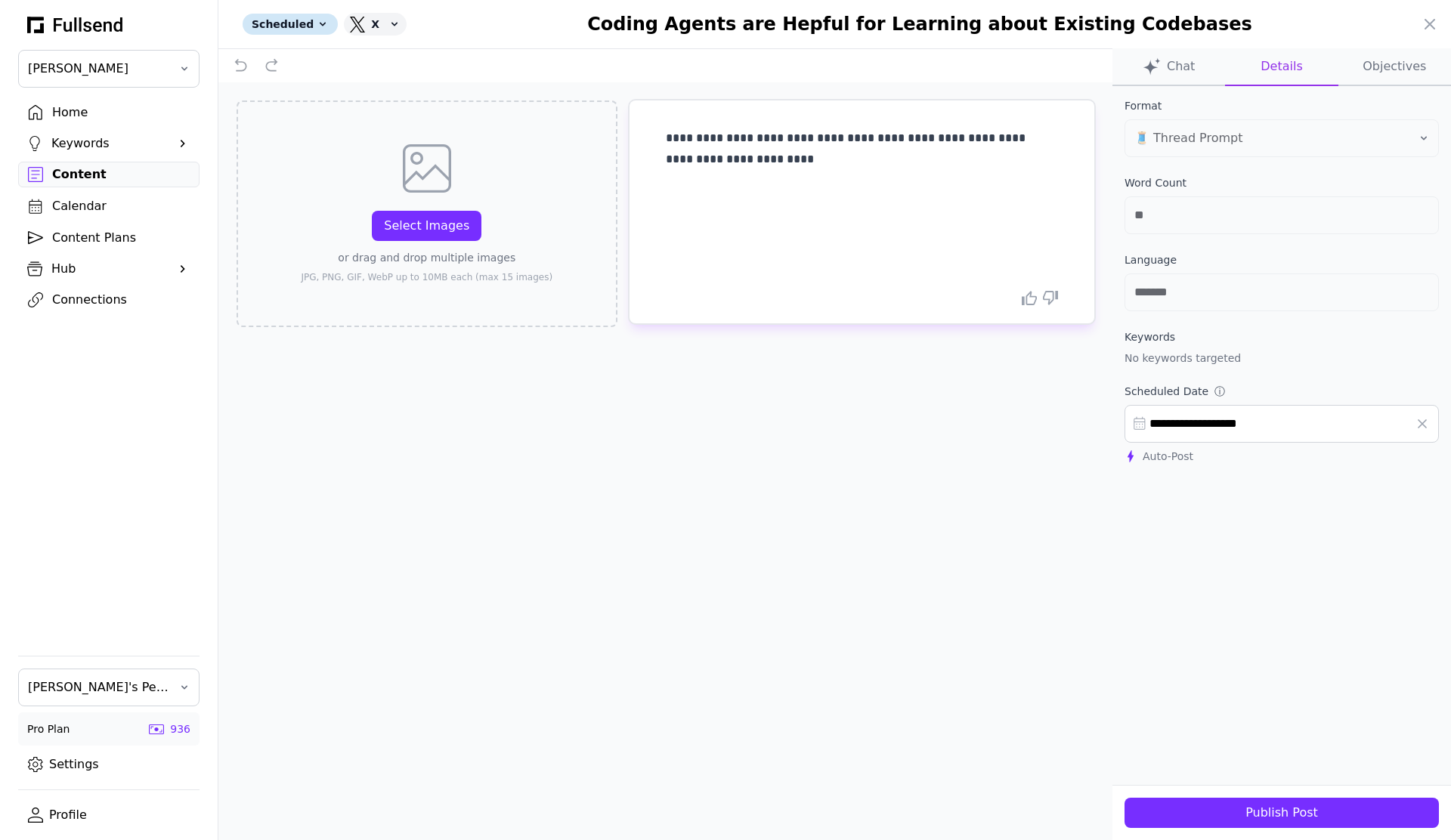
click at [687, 560] on div "**********" at bounding box center [665, 461] width 894 height 758
